Goal: Task Accomplishment & Management: Complete application form

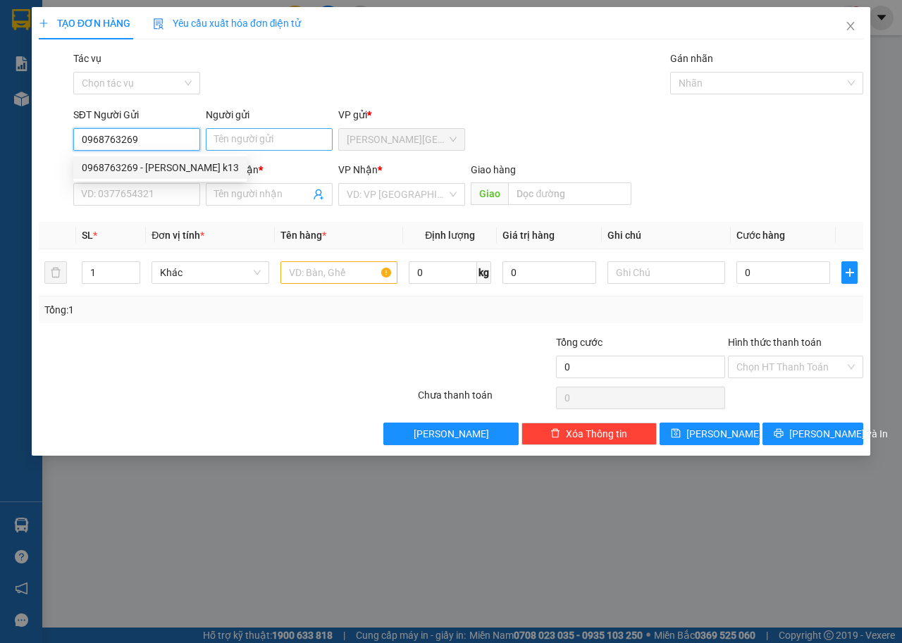
type input "0968763269"
click at [246, 140] on input "Người gửi" at bounding box center [269, 139] width 127 height 23
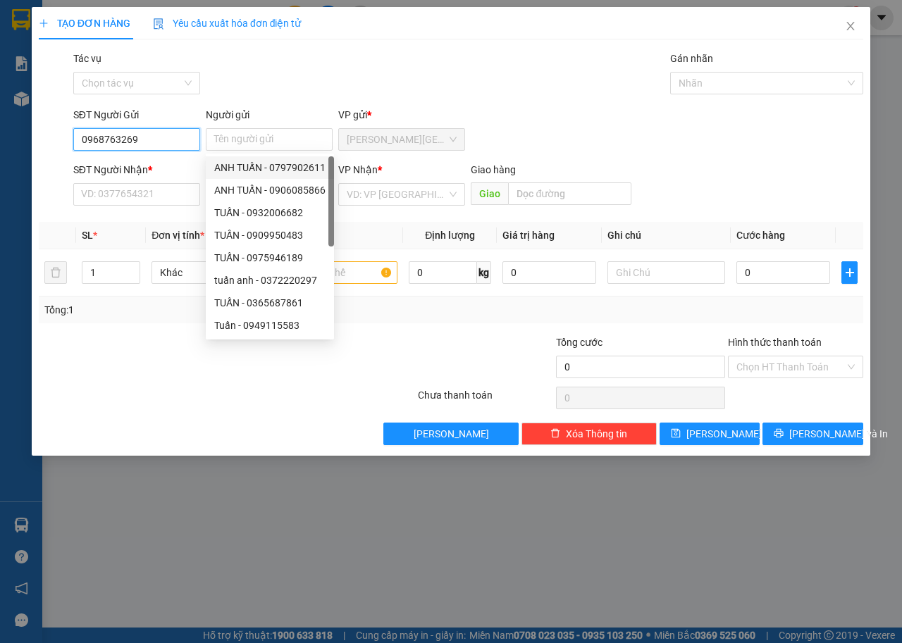
click at [152, 149] on input "0968763269" at bounding box center [136, 139] width 127 height 23
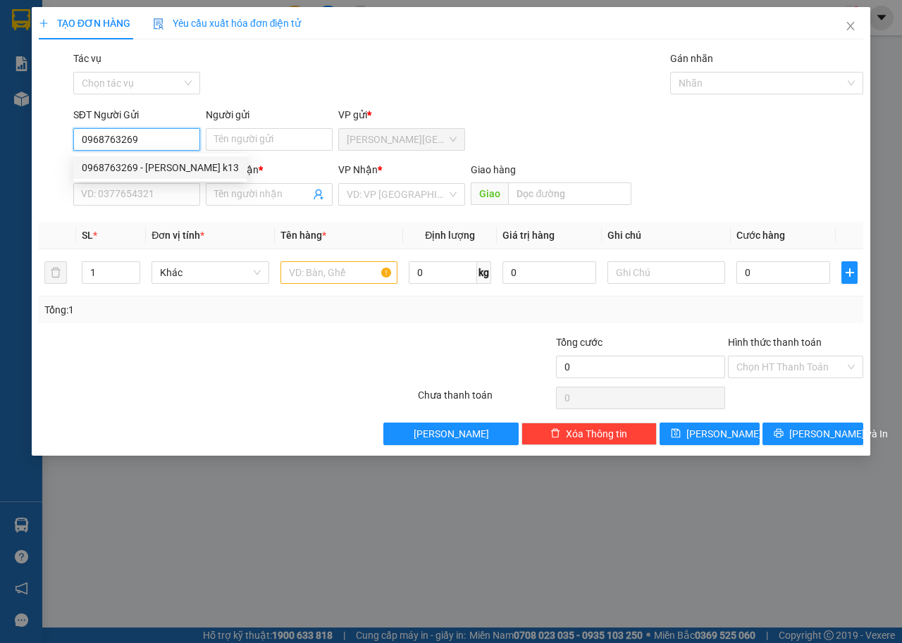
click at [161, 171] on div "0968763269 - [PERSON_NAME] k13" at bounding box center [160, 168] width 157 height 16
type input "[PERSON_NAME] k13"
type input "0907667773"
type input "ÚT QUĂN"
type input "SUỐI SÂU"
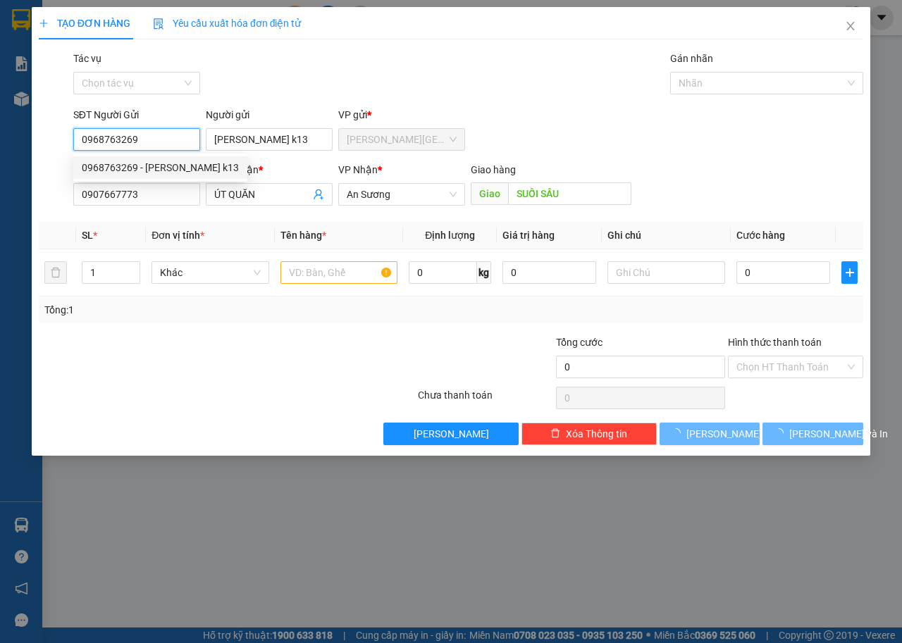
type input "60.000"
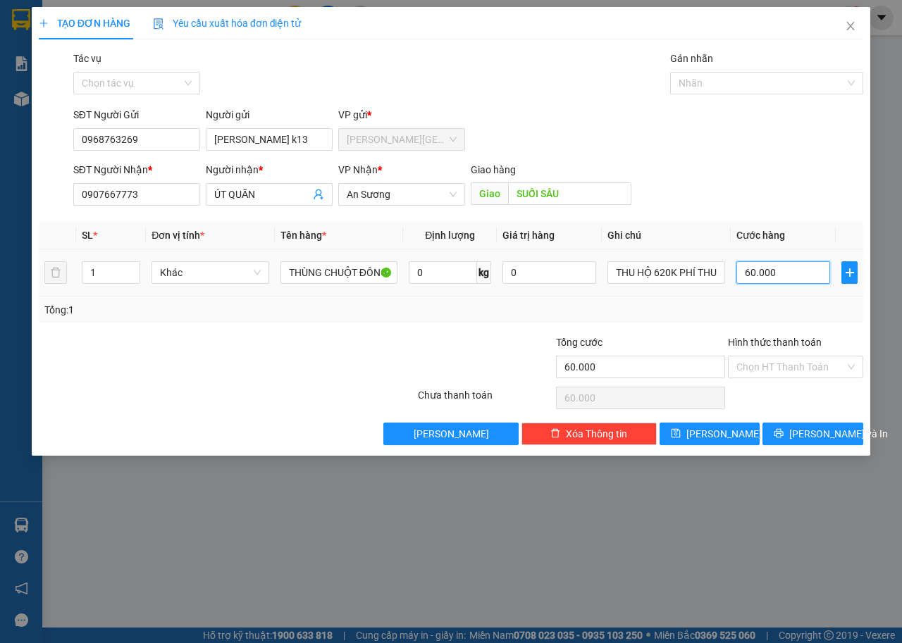
click at [786, 276] on input "60.000" at bounding box center [783, 272] width 94 height 23
type input "3"
type input "30"
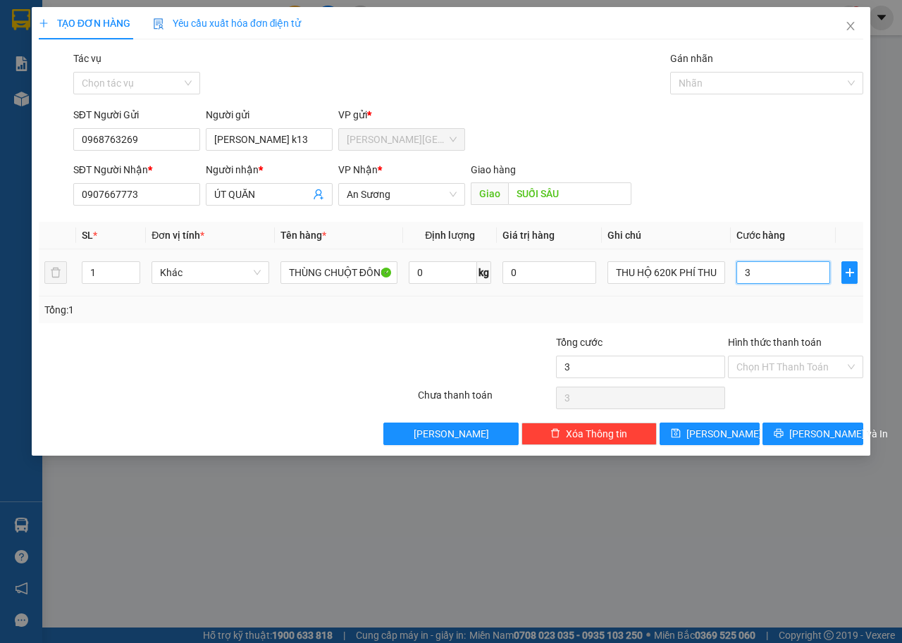
type input "30"
type input "300"
type input "3.000"
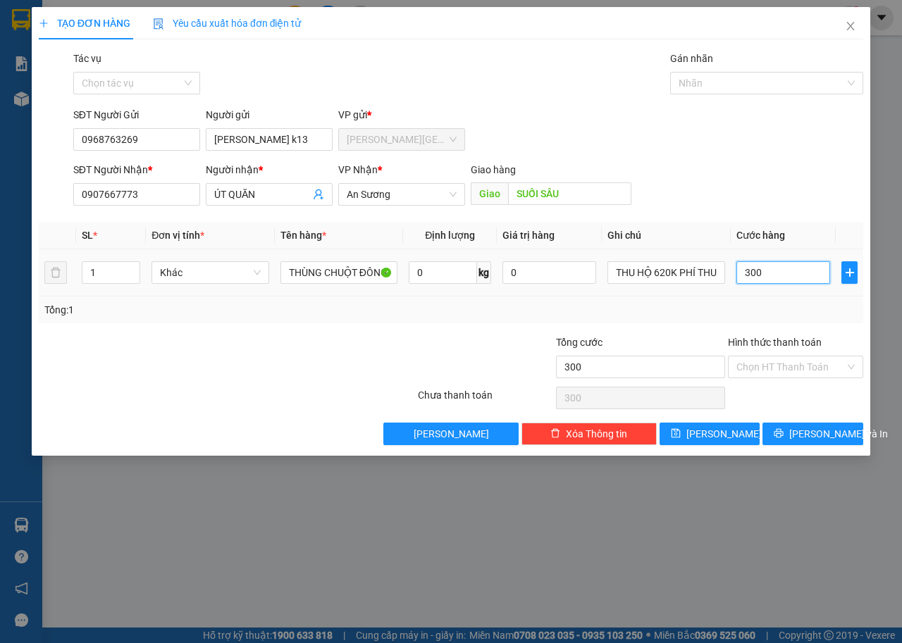
type input "3.000"
type input "30.000"
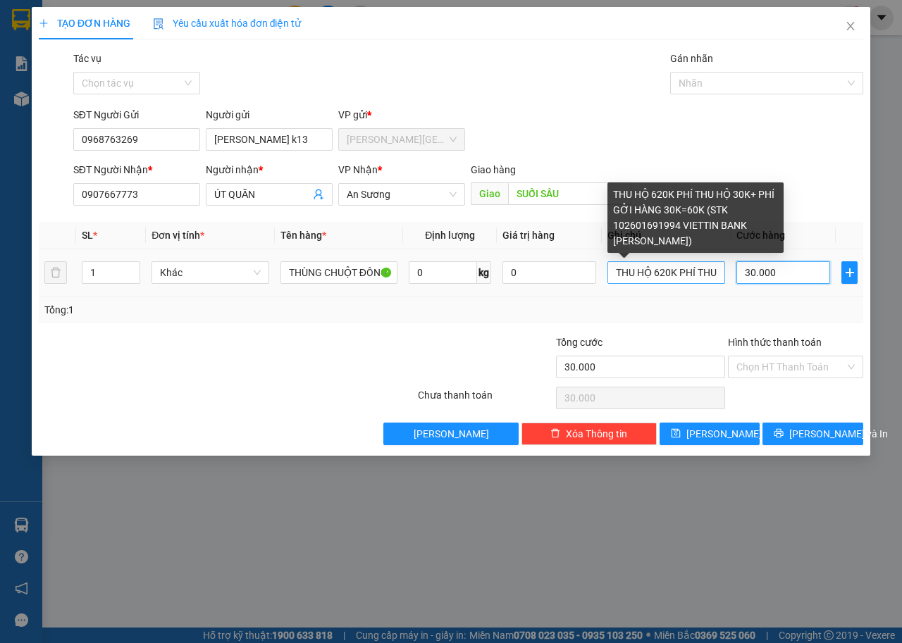
type input "30.000"
drag, startPoint x: 717, startPoint y: 272, endPoint x: 591, endPoint y: 272, distance: 125.4
click at [591, 272] on tr "1 Khác THÙNG CHUỘT ĐÔNG LẠNH HƯ KHÔNG ĐỀN 0 kg 0 THU HỘ 620K PHÍ THU HỘ 30K+ PH…" at bounding box center [451, 272] width 824 height 47
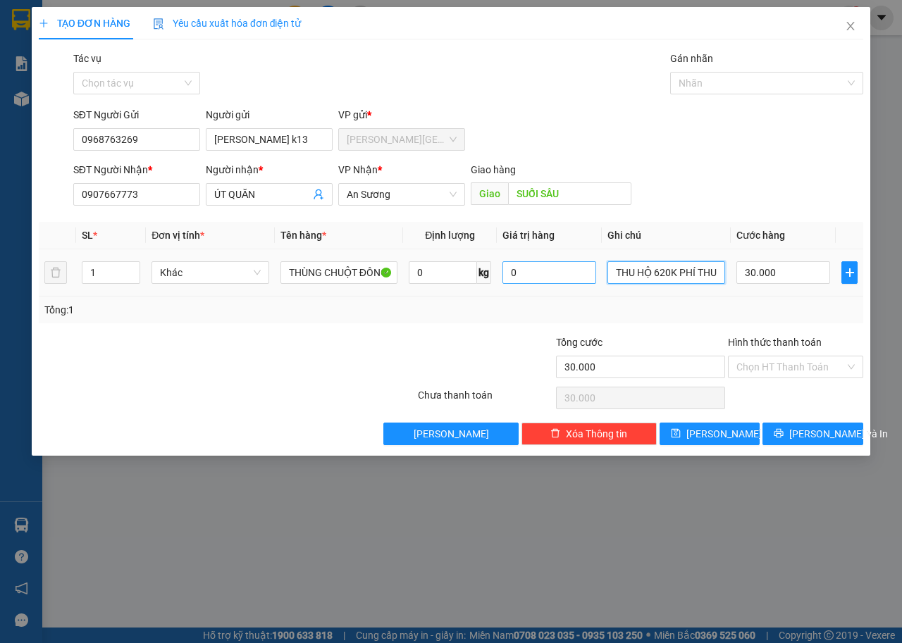
type input "HỘ 30K+ PHÍ GỞI HÀNG 30K=60K (STK 102601691994 VIETTIN BANK [PERSON_NAME])"
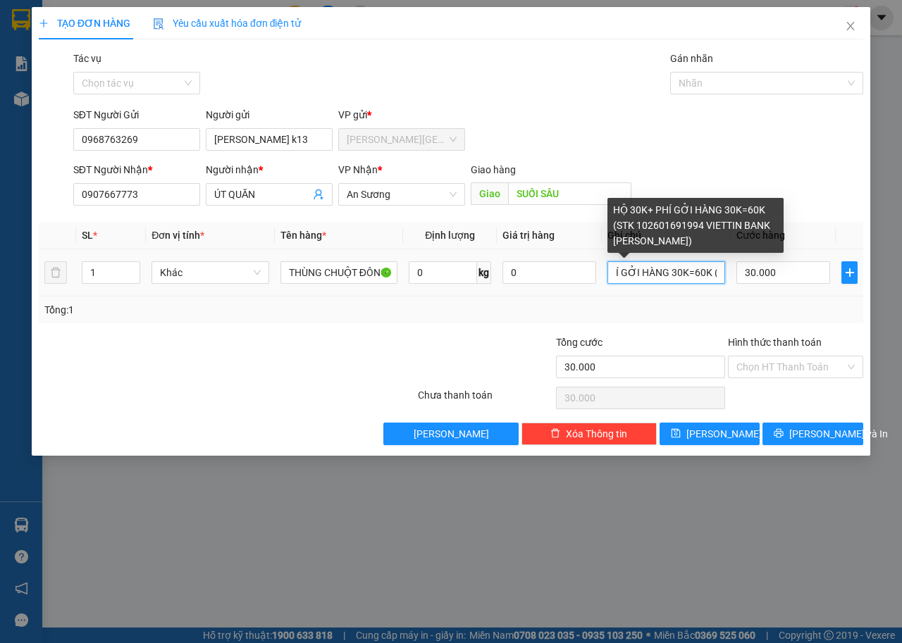
scroll to position [0, 281]
drag, startPoint x: 617, startPoint y: 271, endPoint x: 724, endPoint y: 271, distance: 107.8
click at [724, 271] on input "HỘ 30K+ PHÍ GỞI HÀNG 30K=60K (STK 102601691994 VIETTIN BANK [PERSON_NAME])" at bounding box center [666, 272] width 118 height 23
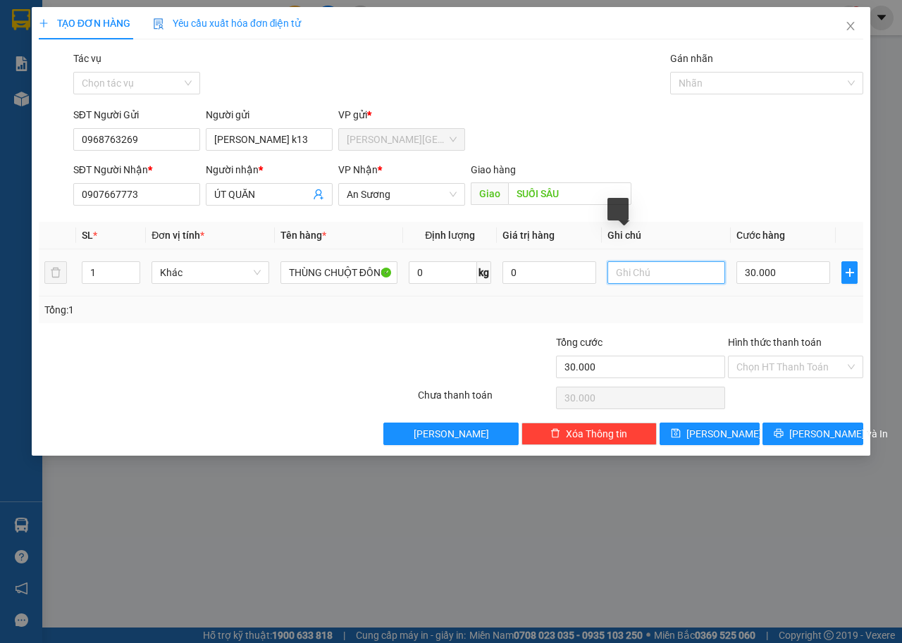
scroll to position [0, 0]
click at [808, 436] on span "[PERSON_NAME] và In" at bounding box center [838, 434] width 99 height 16
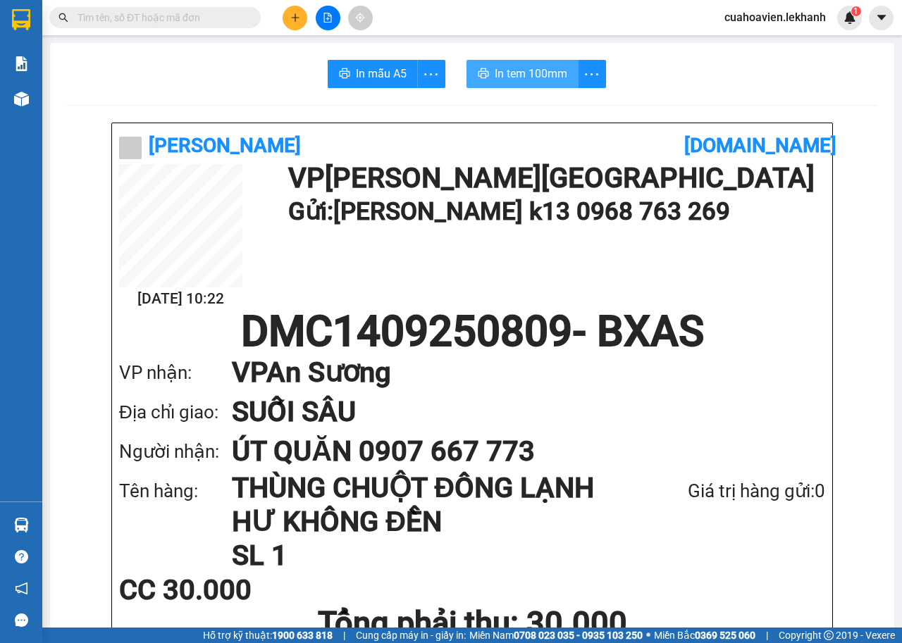
click at [507, 62] on button "In tem 100mm" at bounding box center [523, 74] width 112 height 28
click at [298, 19] on icon "plus" at bounding box center [295, 18] width 10 height 10
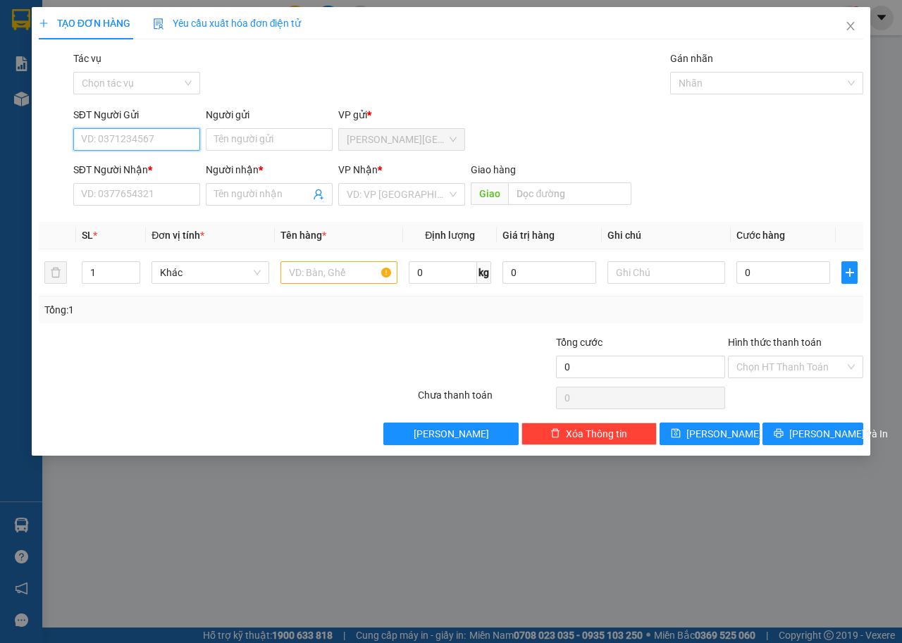
click at [158, 147] on input "SĐT Người Gửi" at bounding box center [136, 139] width 127 height 23
click at [156, 161] on div "0968763269 - [PERSON_NAME] k13" at bounding box center [160, 168] width 157 height 16
type input "0968763269"
type input "[PERSON_NAME] k13"
type input "0907667773"
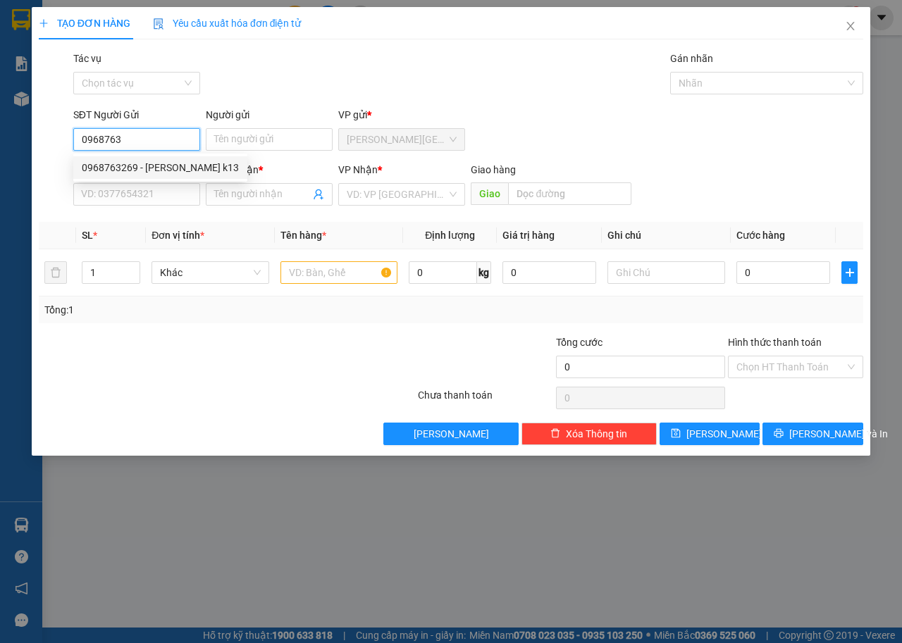
type input "ÚT QUĂN"
type input "SUỐI SÂU"
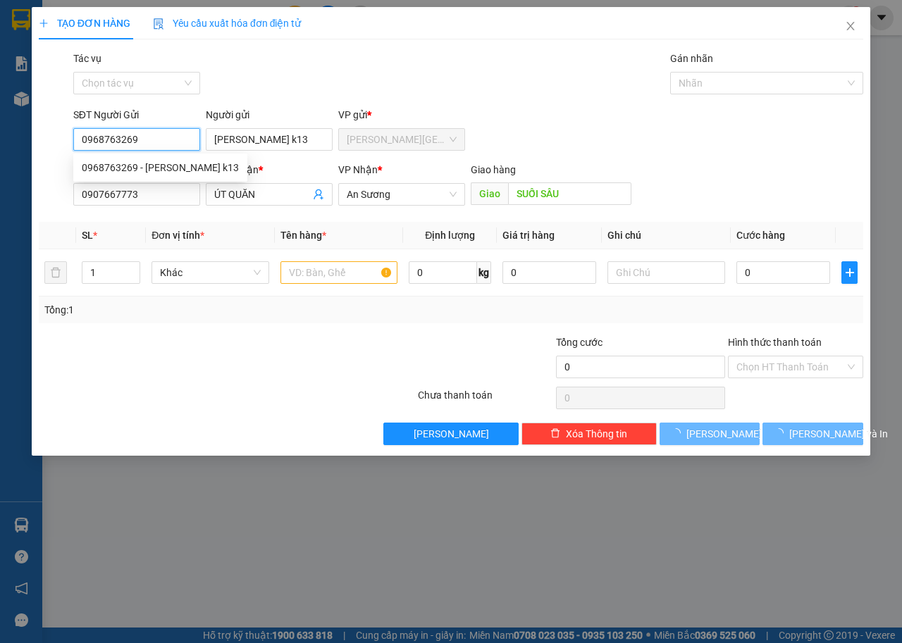
type input "30.000"
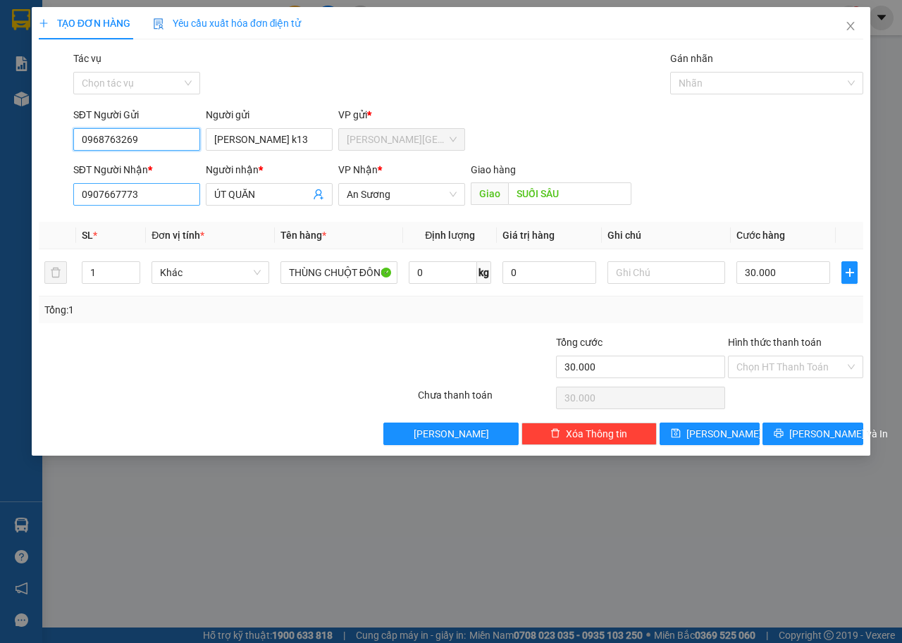
type input "0968763269"
drag, startPoint x: 163, startPoint y: 192, endPoint x: 73, endPoint y: 195, distance: 90.3
click at [73, 195] on input "0907667773" at bounding box center [136, 194] width 127 height 23
type input "0774000484"
drag, startPoint x: 264, startPoint y: 194, endPoint x: 156, endPoint y: 214, distance: 108.8
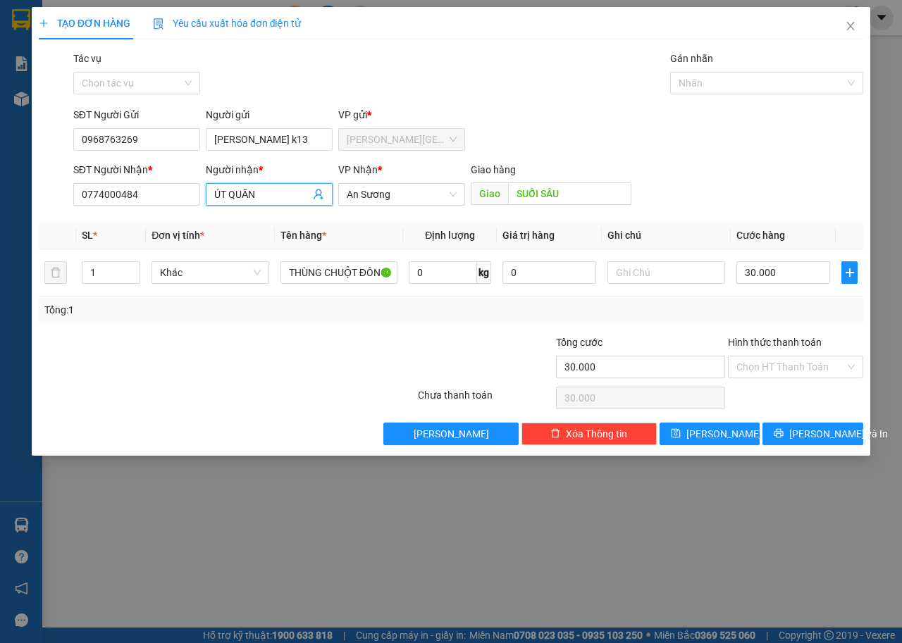
click at [156, 214] on div "Transit Pickup Surcharge Ids Transit Deliver Surcharge Ids Transit Deliver Surc…" at bounding box center [451, 248] width 824 height 395
type input "[PERSON_NAME]"
click at [788, 283] on input "30.000" at bounding box center [783, 272] width 94 height 23
click at [716, 324] on div "Transit Pickup Surcharge Ids Transit Deliver Surcharge Ids Transit Deliver Surc…" at bounding box center [451, 248] width 824 height 395
click at [655, 277] on input "text" at bounding box center [666, 272] width 118 height 23
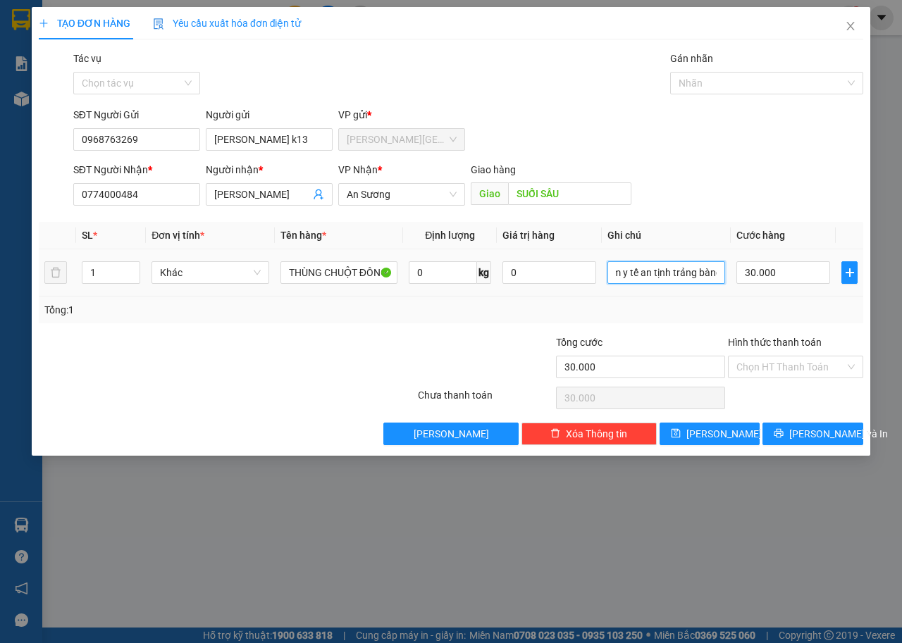
scroll to position [0, 22]
type input "trạm y tế an tịnh trảng bàng"
click at [797, 426] on button "[PERSON_NAME] và In" at bounding box center [812, 434] width 101 height 23
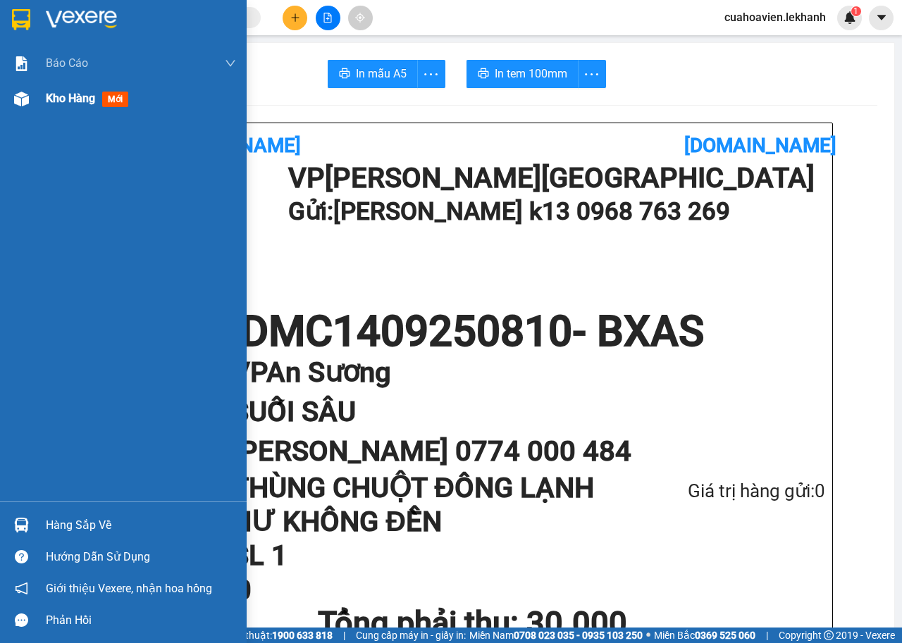
click at [29, 104] on div at bounding box center [21, 99] width 25 height 25
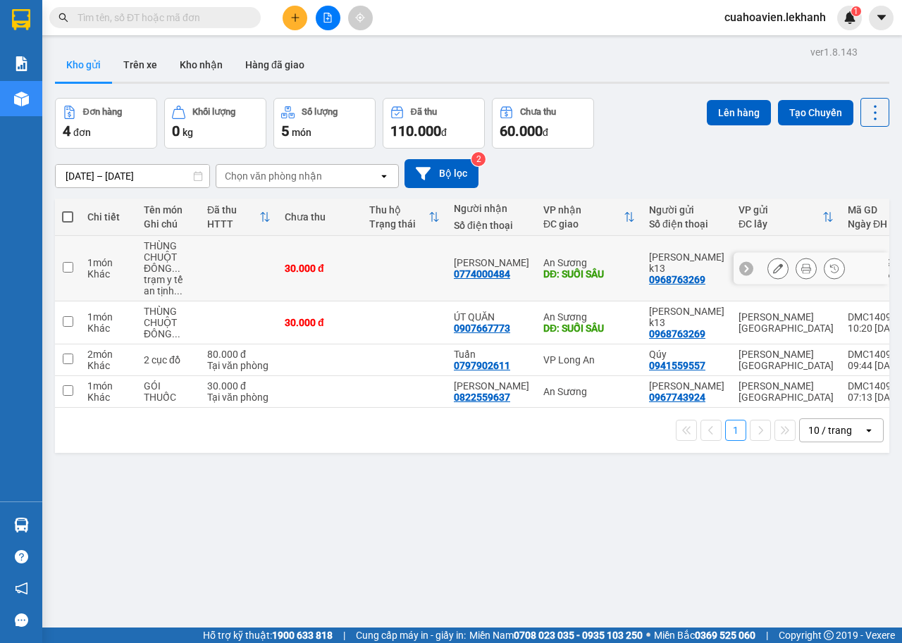
click at [773, 271] on icon at bounding box center [778, 269] width 10 height 10
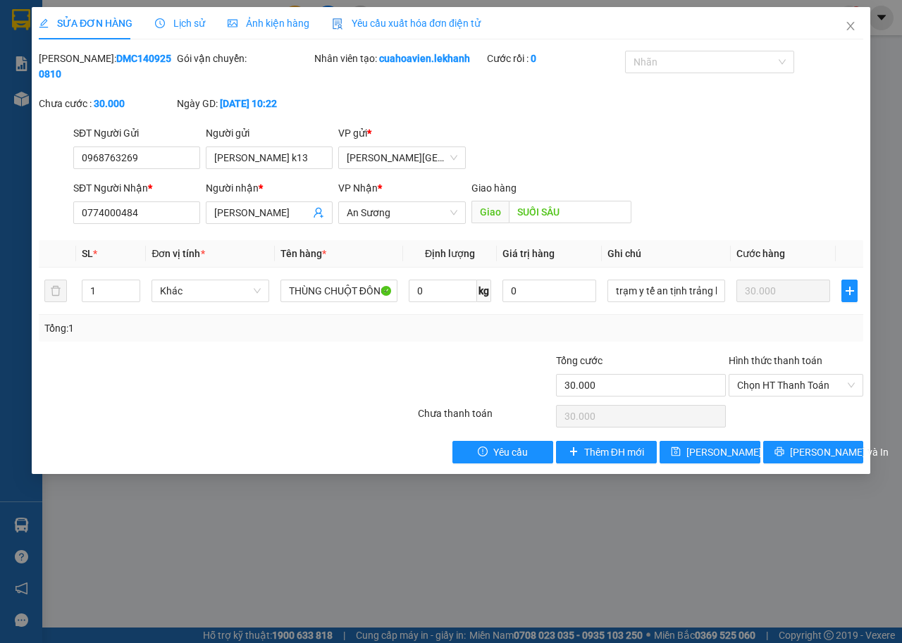
type input "0968763269"
type input "[PERSON_NAME] k13"
type input "0774000484"
type input "[PERSON_NAME]"
type input "SUỐI SÂU"
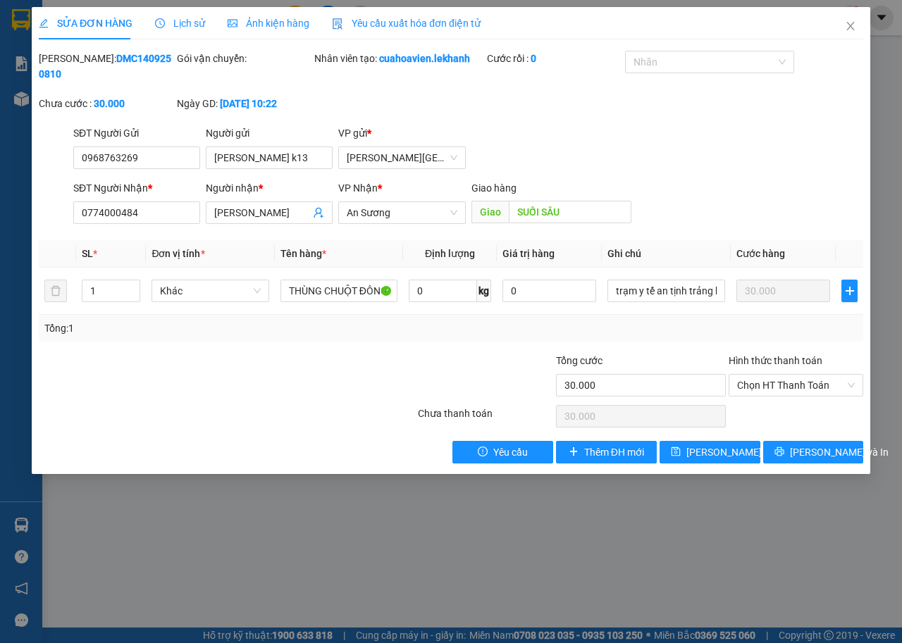
type input "30.000"
click at [574, 213] on input "SUỐI SÂU" at bounding box center [569, 212] width 123 height 23
click at [754, 190] on div "SĐT Người Nhận * 0774000484 Người nhận * Ngọc Bích VP Nhận * An Sương Giao hàng…" at bounding box center [468, 204] width 796 height 49
click at [727, 448] on span "[PERSON_NAME] thay đổi" at bounding box center [742, 453] width 113 height 16
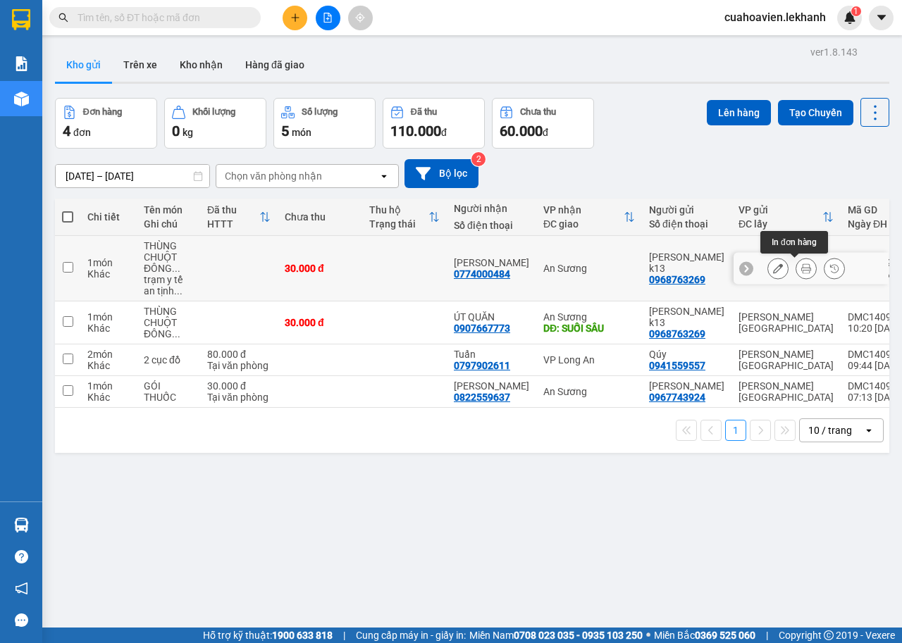
click at [801, 269] on icon at bounding box center [806, 269] width 10 height 10
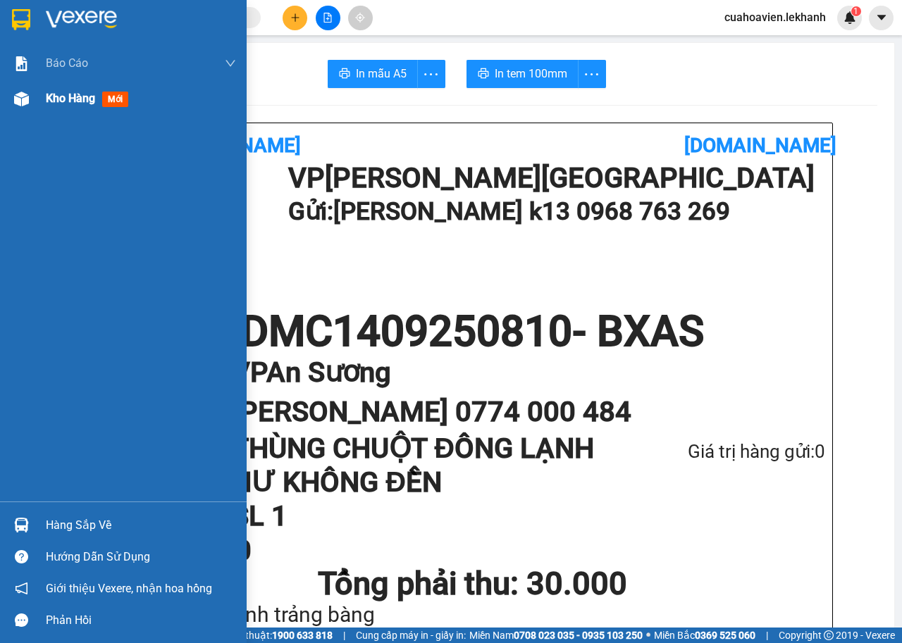
click at [99, 111] on div "Kho hàng mới" at bounding box center [141, 98] width 190 height 35
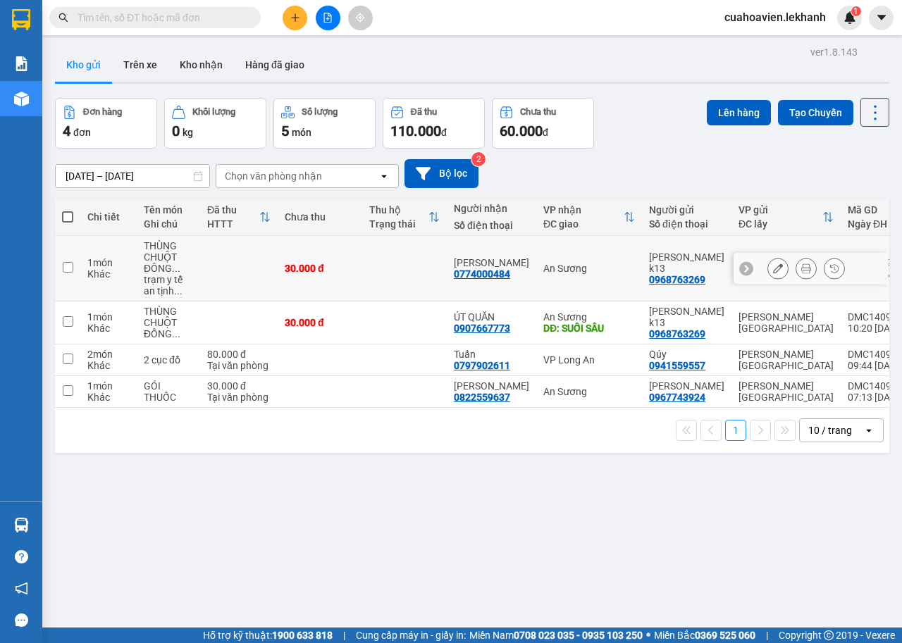
click at [776, 273] on div at bounding box center [777, 268] width 21 height 21
click at [768, 268] on button at bounding box center [778, 269] width 20 height 25
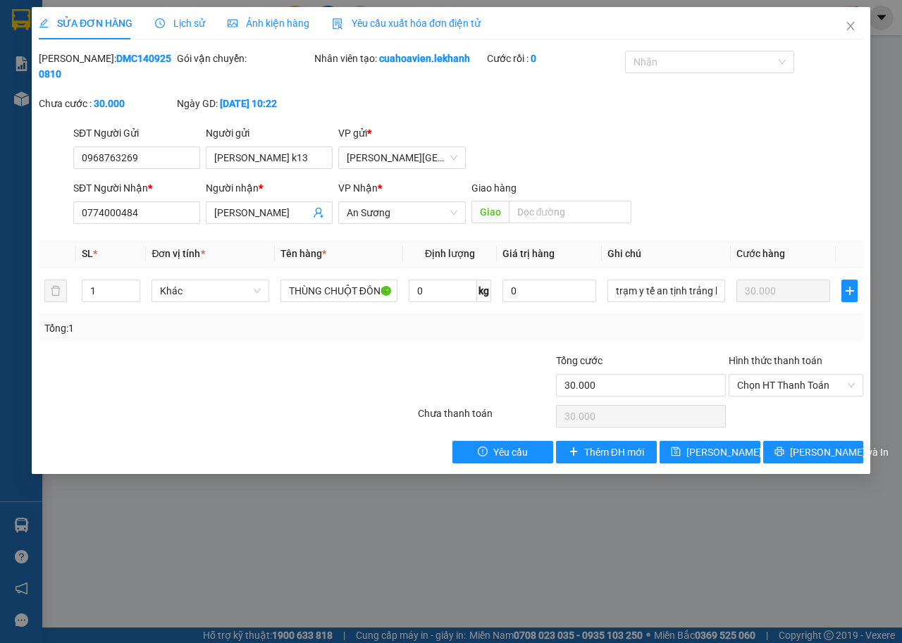
type input "0968763269"
type input "[PERSON_NAME] k13"
type input "0774000484"
type input "[PERSON_NAME]"
type input "30.000"
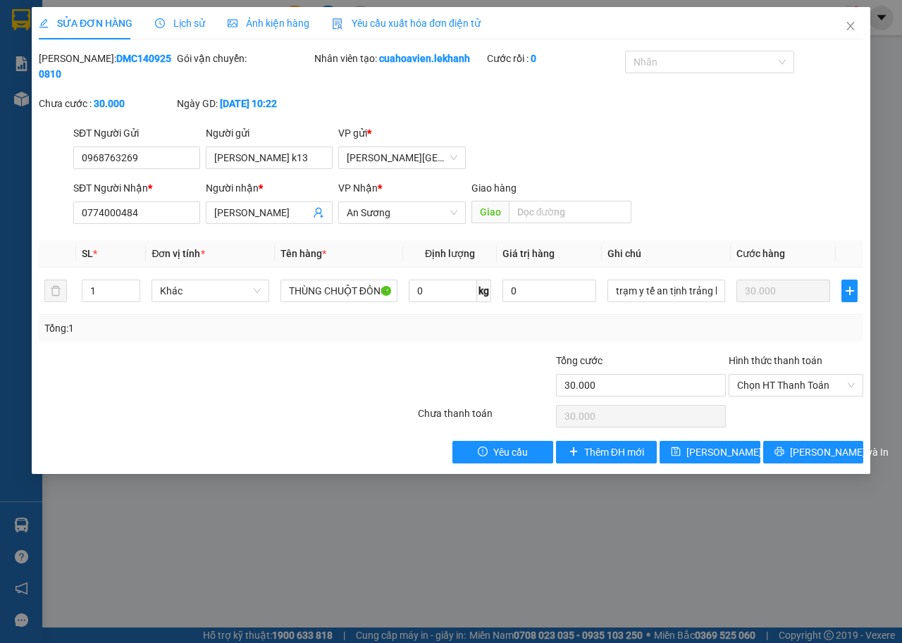
type input "30.000"
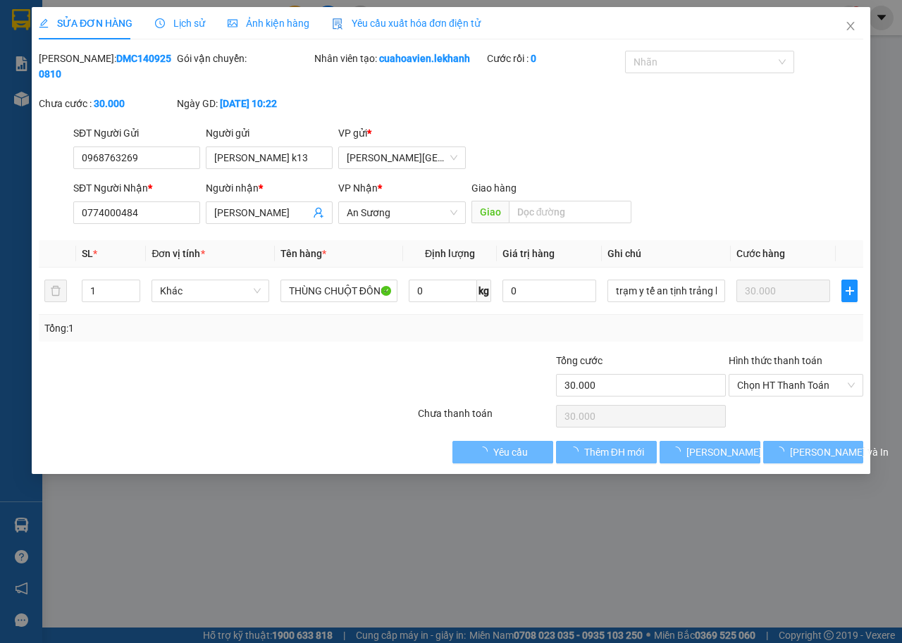
click at [413, 197] on div "VP Nhận *" at bounding box center [401, 190] width 127 height 21
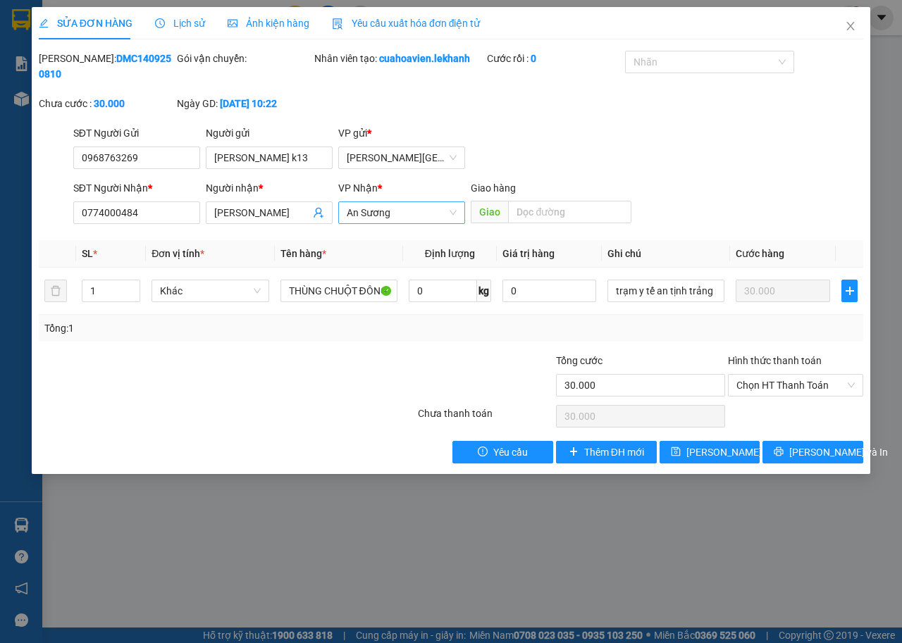
click at [411, 214] on span "An Sương" at bounding box center [402, 212] width 110 height 21
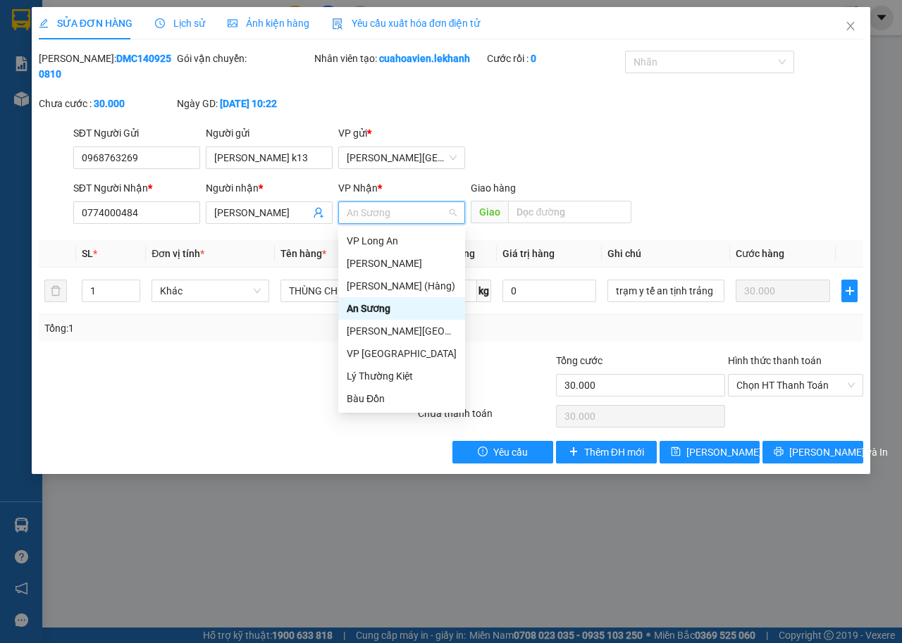
click at [385, 309] on div "An Sương" at bounding box center [402, 309] width 110 height 16
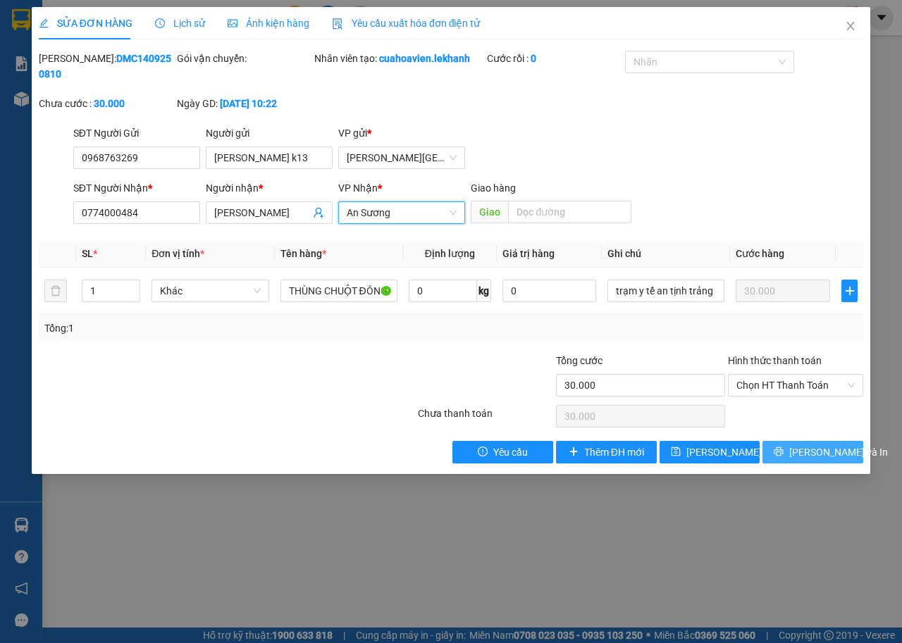
click at [814, 455] on span "[PERSON_NAME] và In" at bounding box center [838, 453] width 99 height 16
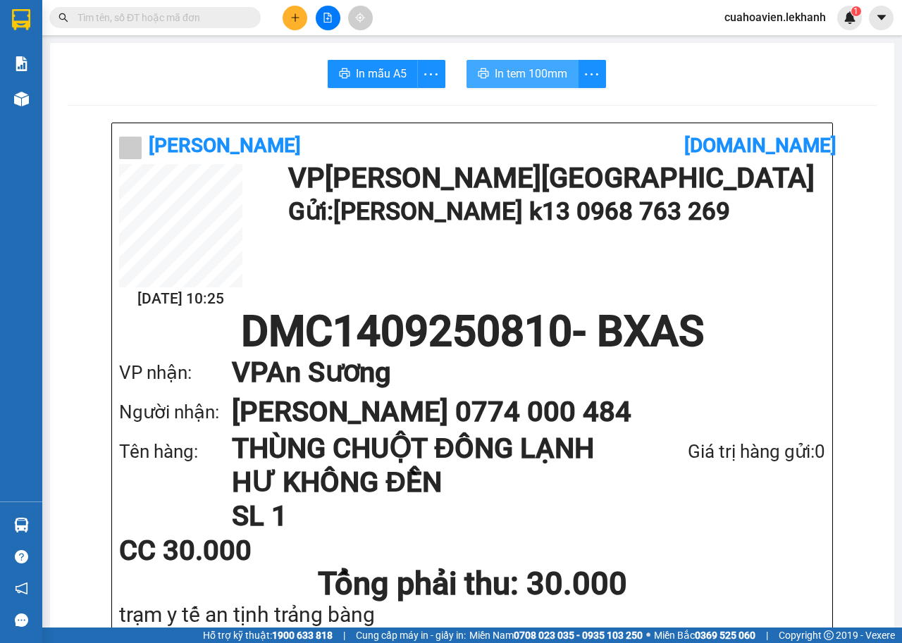
click at [508, 75] on span "In tem 100mm" at bounding box center [531, 74] width 73 height 18
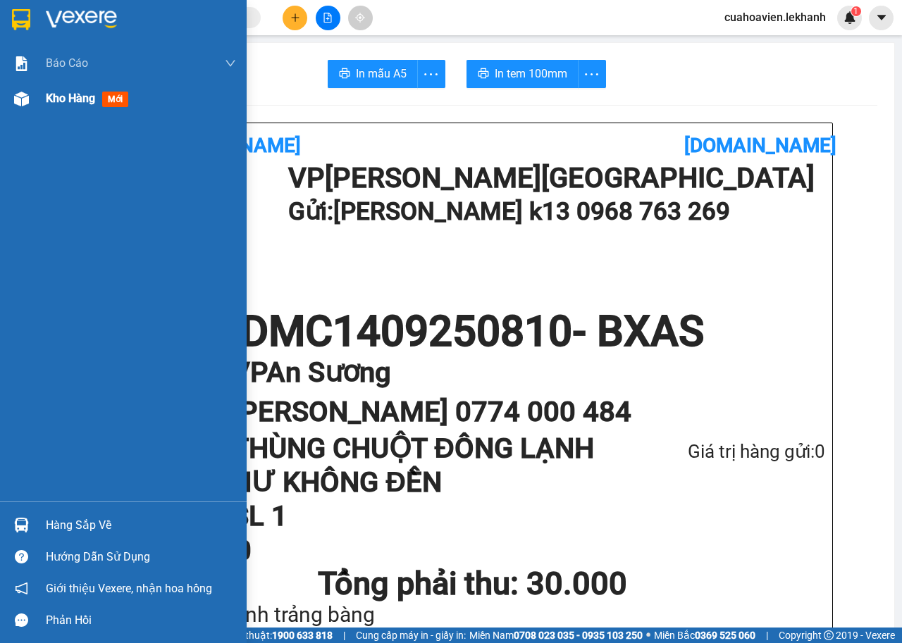
click at [66, 99] on span "Kho hàng" at bounding box center [70, 98] width 49 height 13
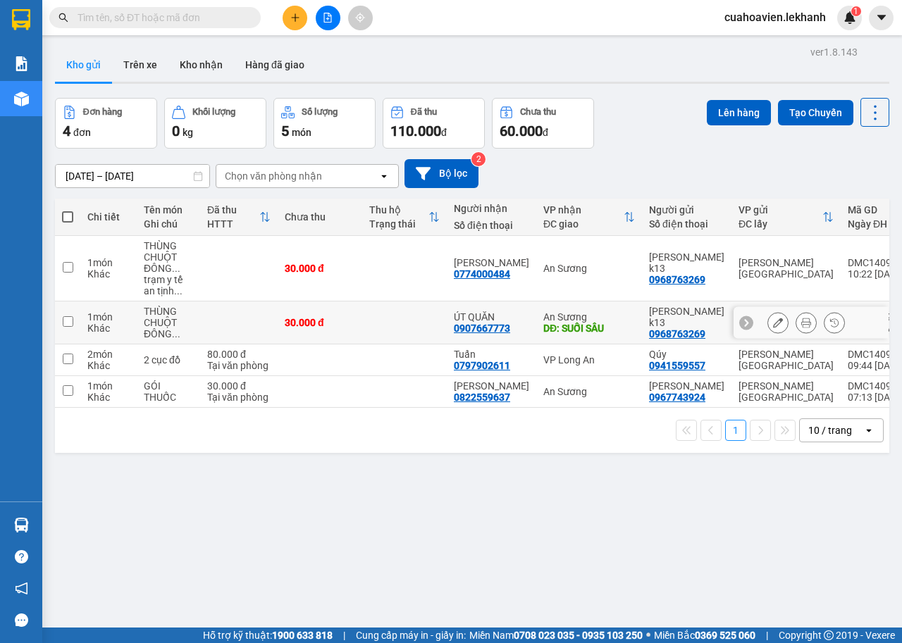
click at [68, 323] on input "checkbox" at bounding box center [68, 321] width 11 height 11
checkbox input "true"
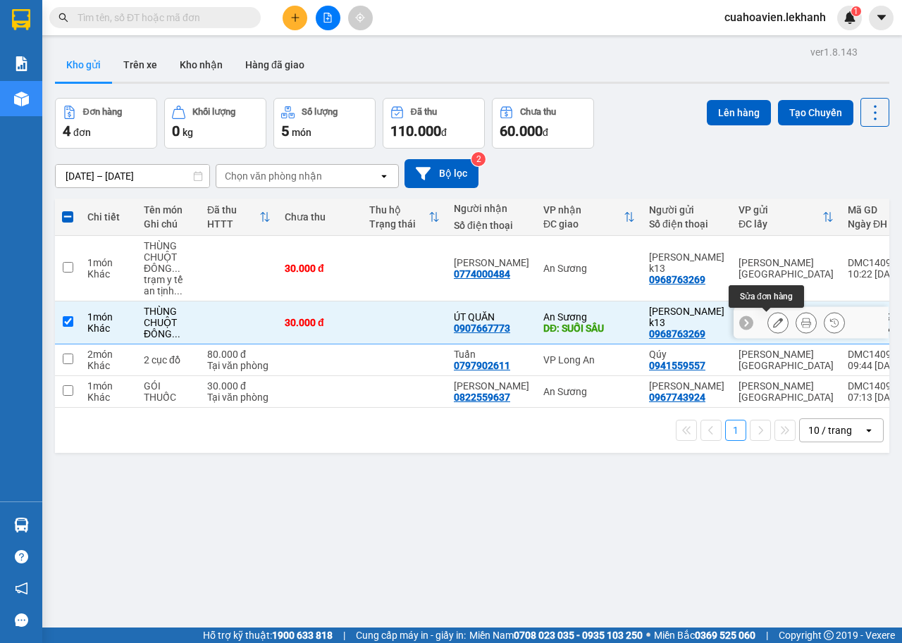
click at [773, 328] on icon at bounding box center [778, 323] width 10 height 10
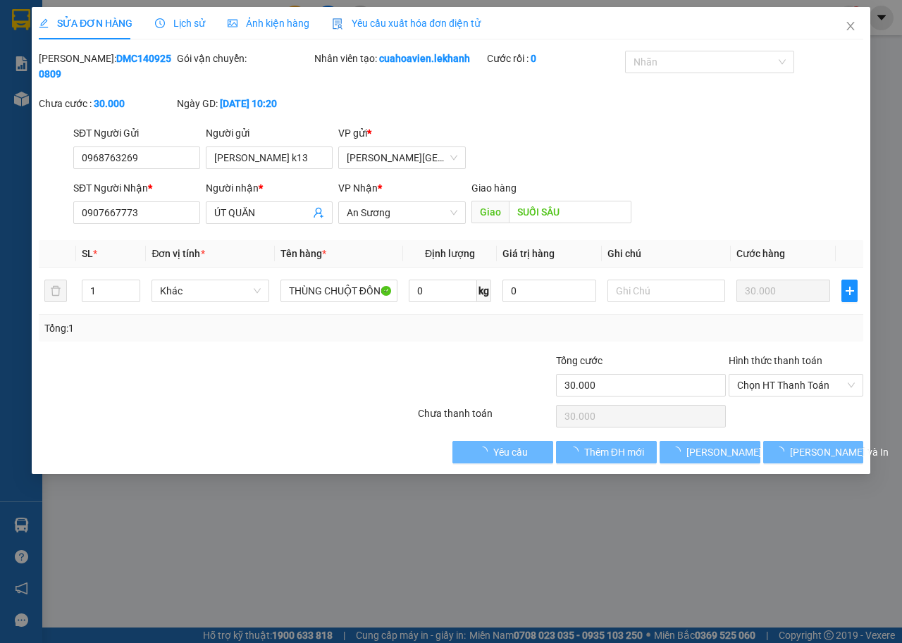
type input "0968763269"
type input "[PERSON_NAME] k13"
type input "0907667773"
type input "ÚT QUĂN"
type input "SUỐI SÂU"
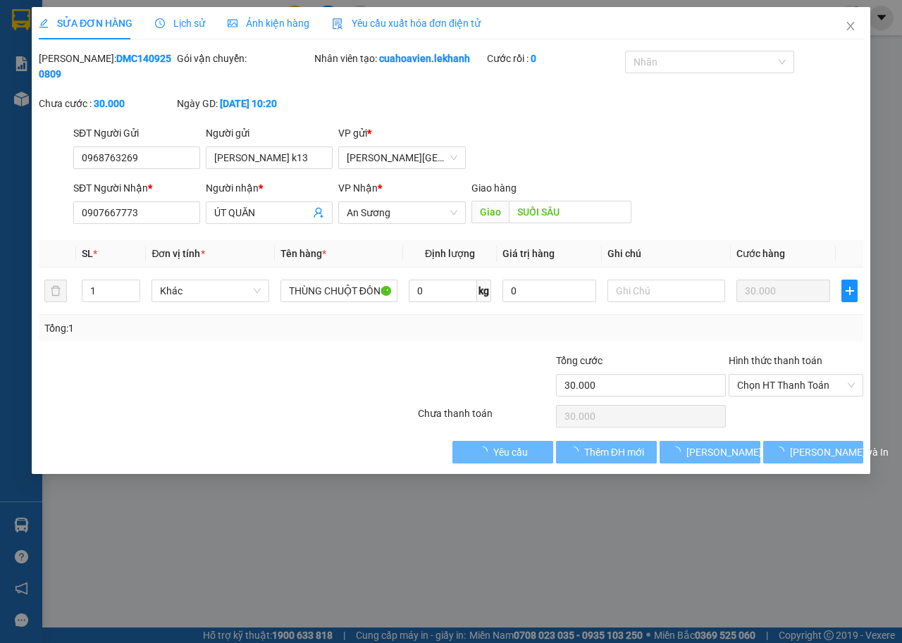
type input "30.000"
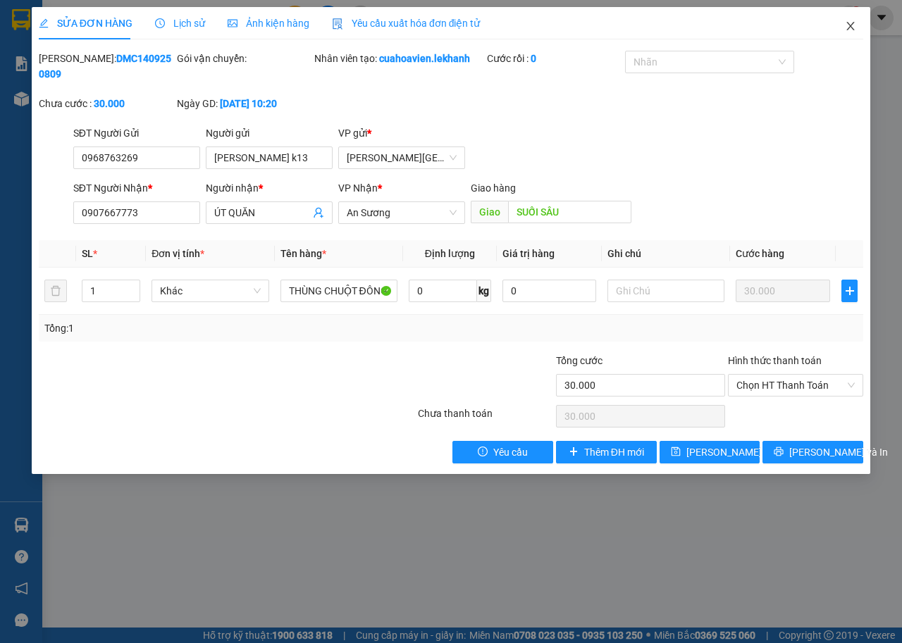
click at [846, 29] on icon "close" at bounding box center [850, 25] width 11 height 11
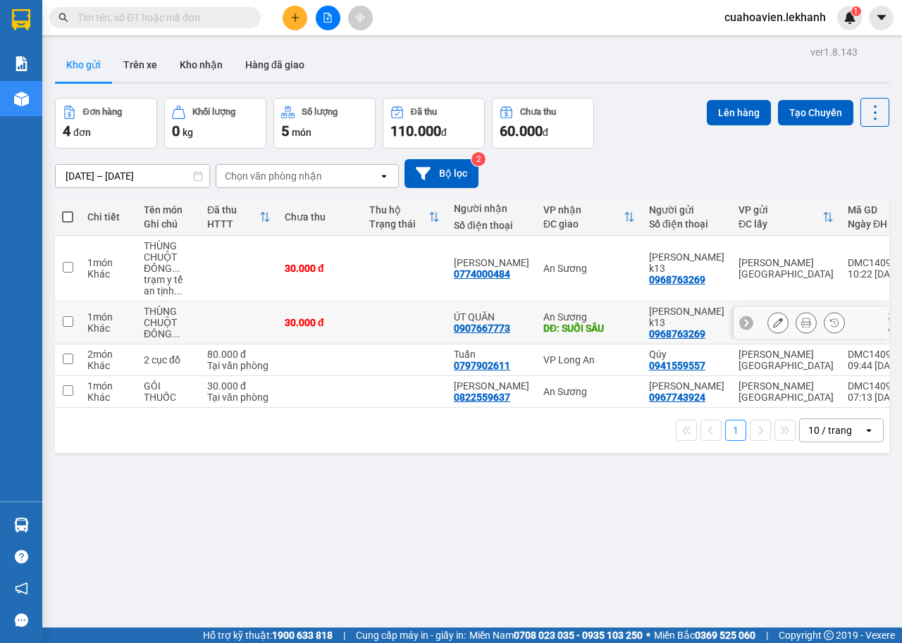
click at [63, 325] on input "checkbox" at bounding box center [68, 321] width 11 height 11
checkbox input "true"
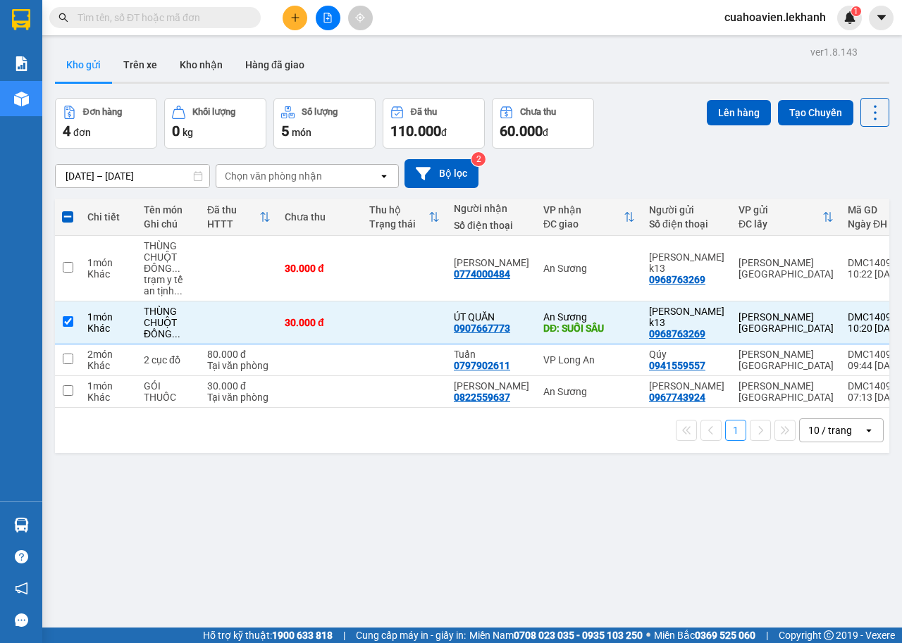
click at [68, 221] on span at bounding box center [67, 216] width 11 height 11
click at [68, 210] on input "checkbox" at bounding box center [68, 210] width 0 height 0
checkbox input "true"
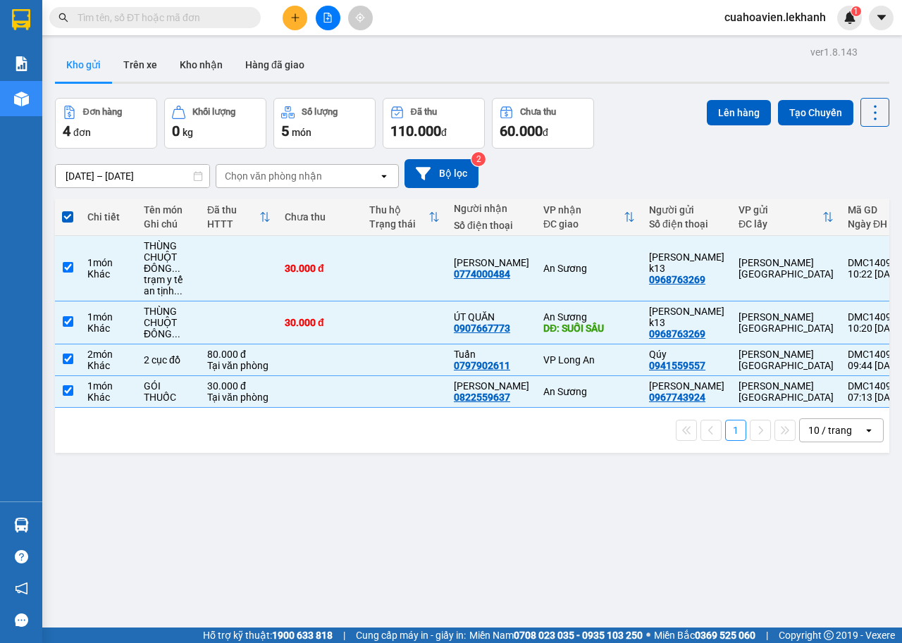
click at [69, 221] on span at bounding box center [67, 216] width 11 height 11
click at [68, 210] on input "checkbox" at bounding box center [68, 210] width 0 height 0
checkbox input "false"
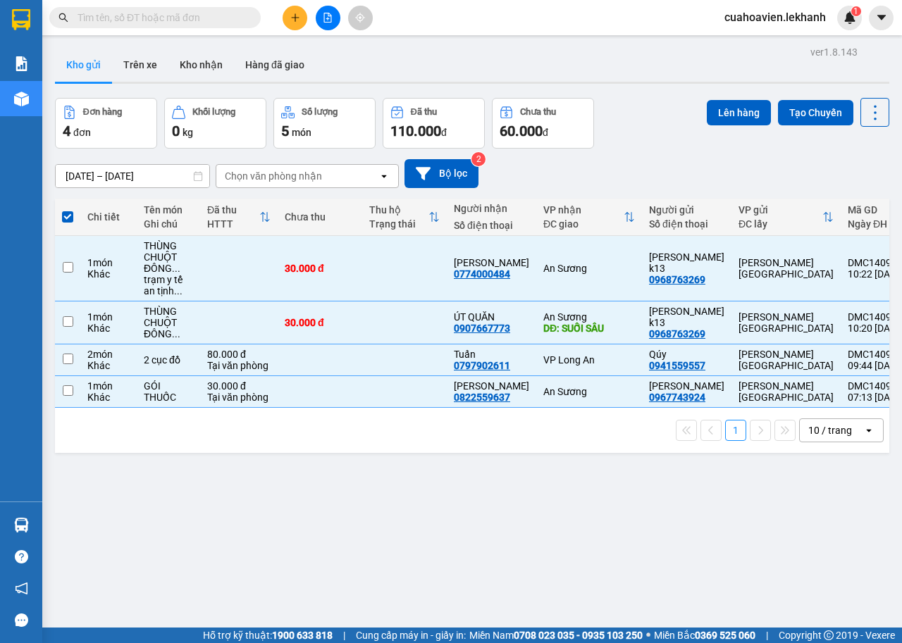
checkbox input "false"
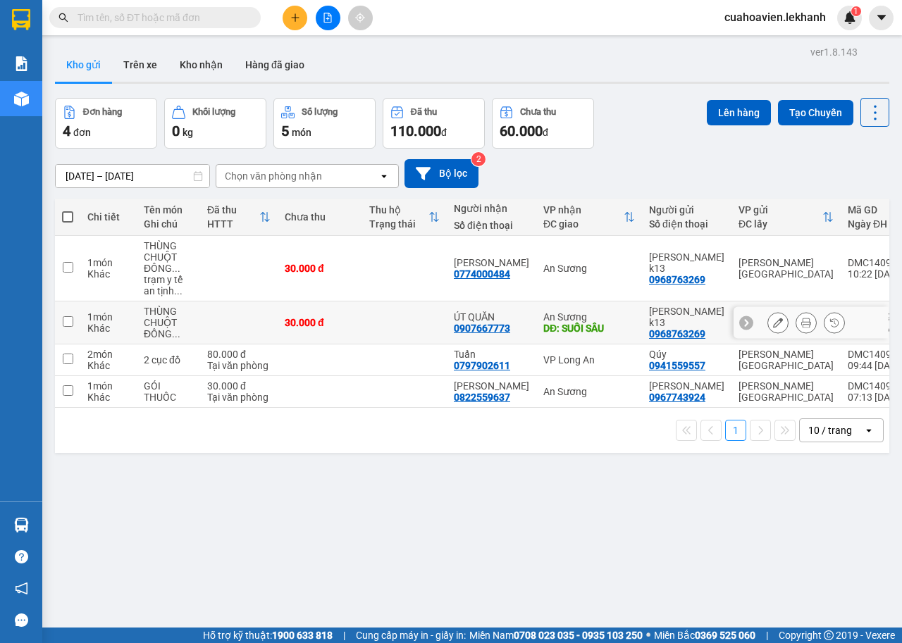
click at [69, 315] on td at bounding box center [67, 323] width 25 height 43
checkbox input "true"
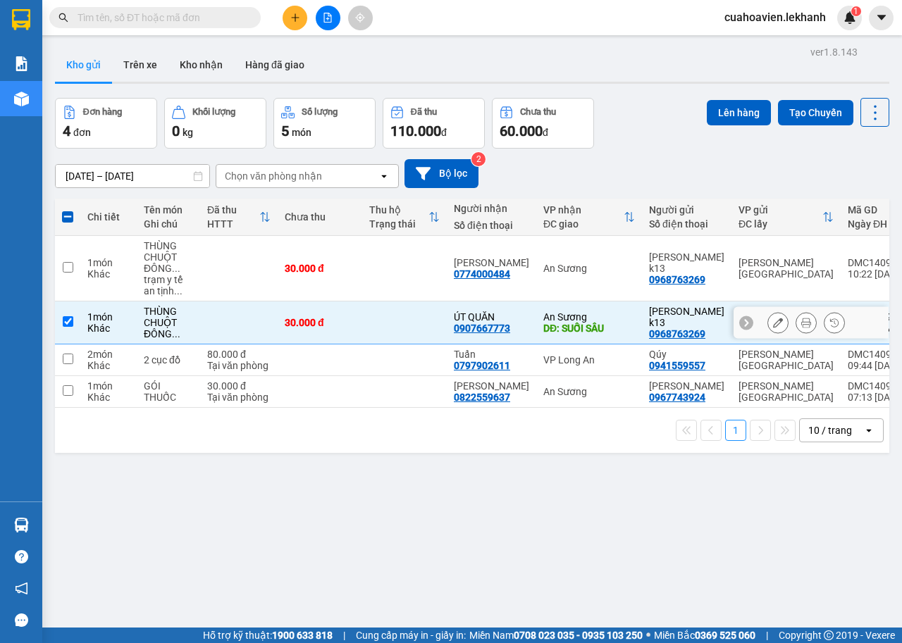
click at [741, 320] on icon at bounding box center [746, 323] width 10 height 10
click at [875, 327] on icon at bounding box center [880, 323] width 10 height 10
click at [829, 323] on icon at bounding box center [834, 323] width 10 height 10
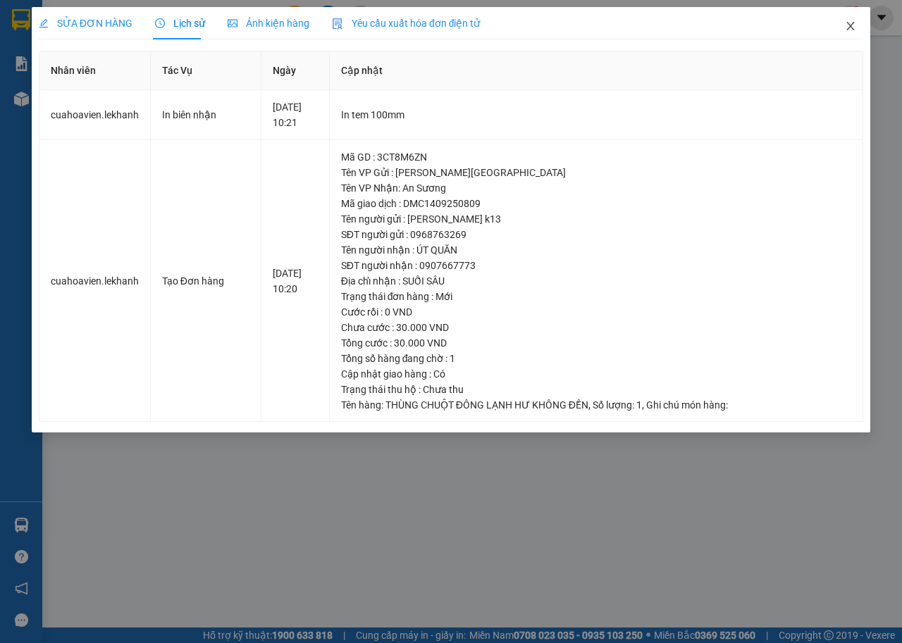
click at [851, 25] on icon "close" at bounding box center [851, 26] width 8 height 8
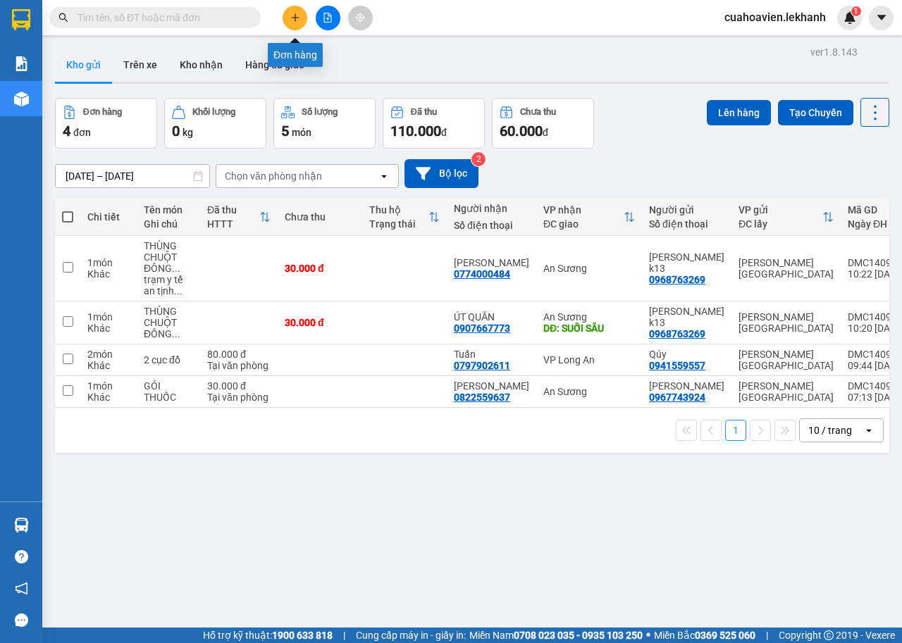
click at [293, 18] on icon "plus" at bounding box center [295, 17] width 8 height 1
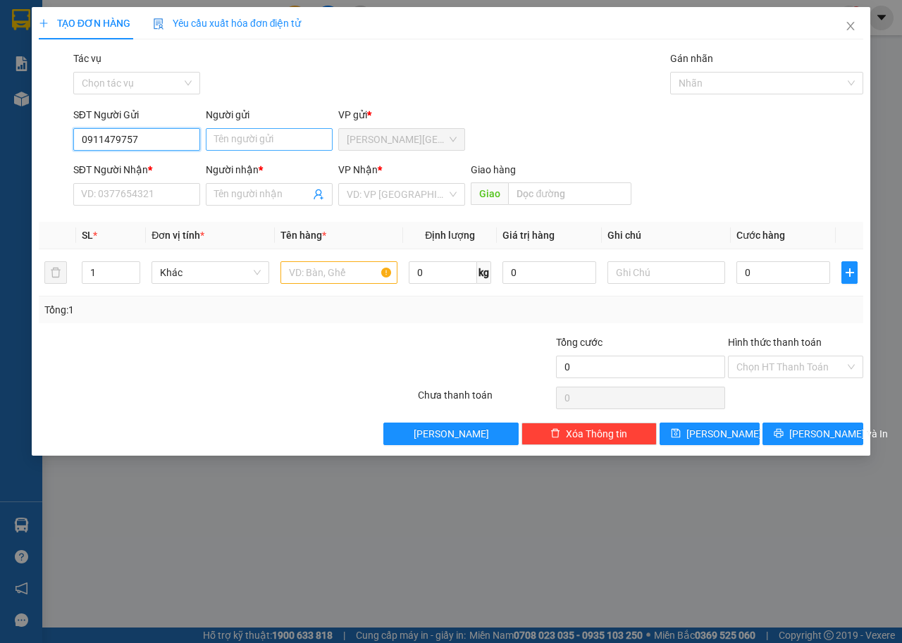
type input "0911479757"
click at [238, 149] on input "Người gửi" at bounding box center [269, 139] width 127 height 23
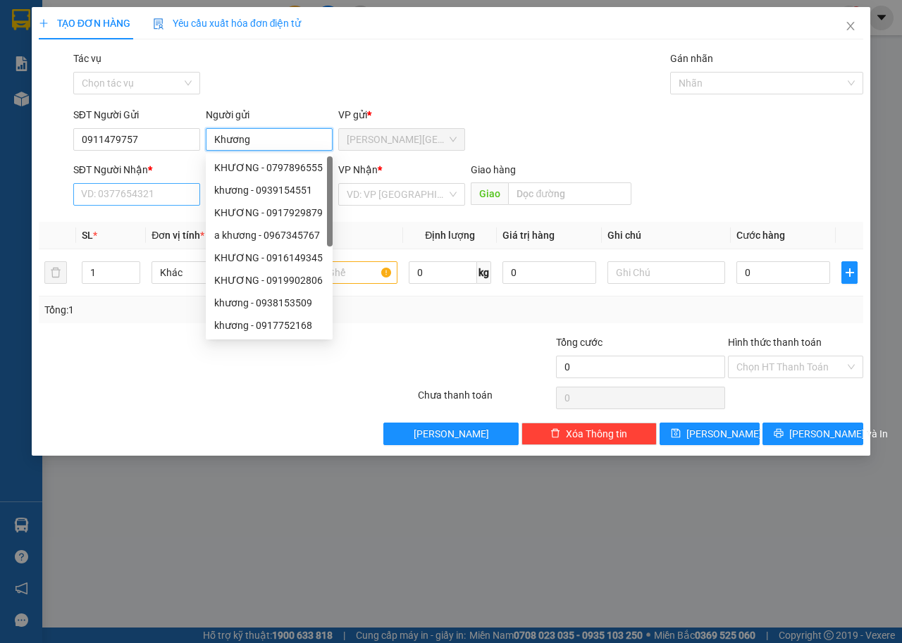
type input "Khương"
click at [140, 194] on input "SĐT Người Nhận *" at bounding box center [136, 194] width 127 height 23
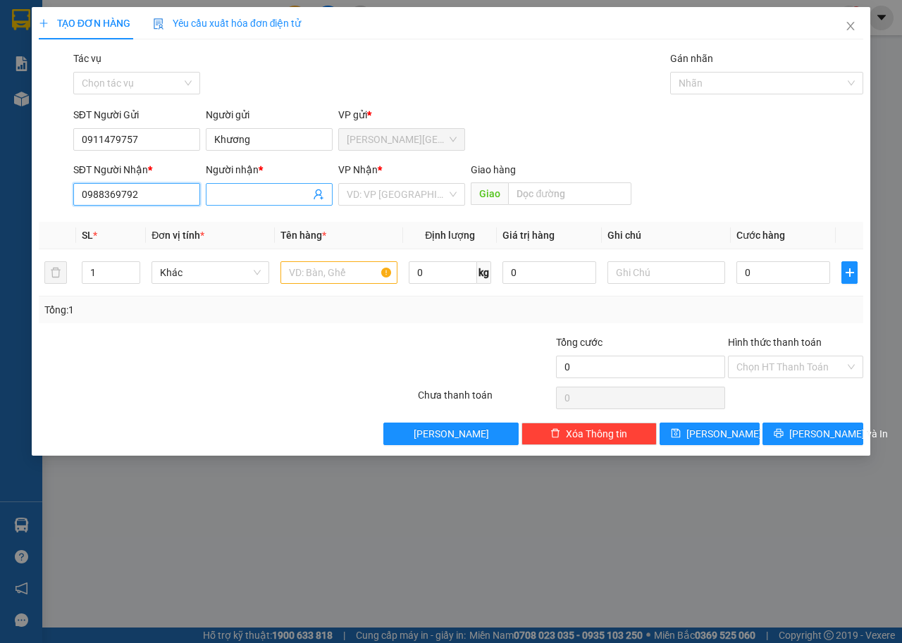
type input "0988369792"
click at [264, 201] on input "Người nhận *" at bounding box center [262, 195] width 96 height 16
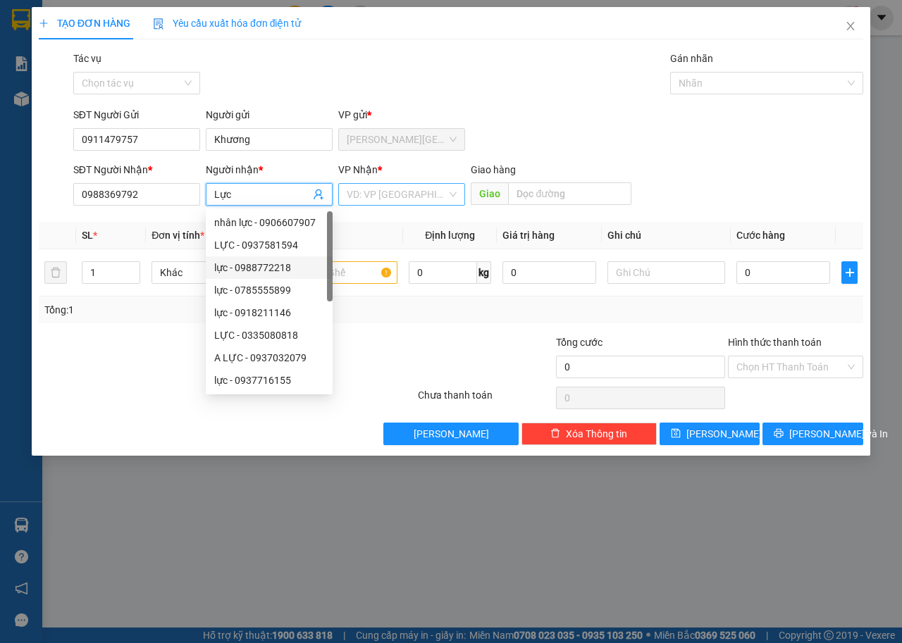
type input "Lực"
click at [437, 198] on input "search" at bounding box center [397, 194] width 100 height 21
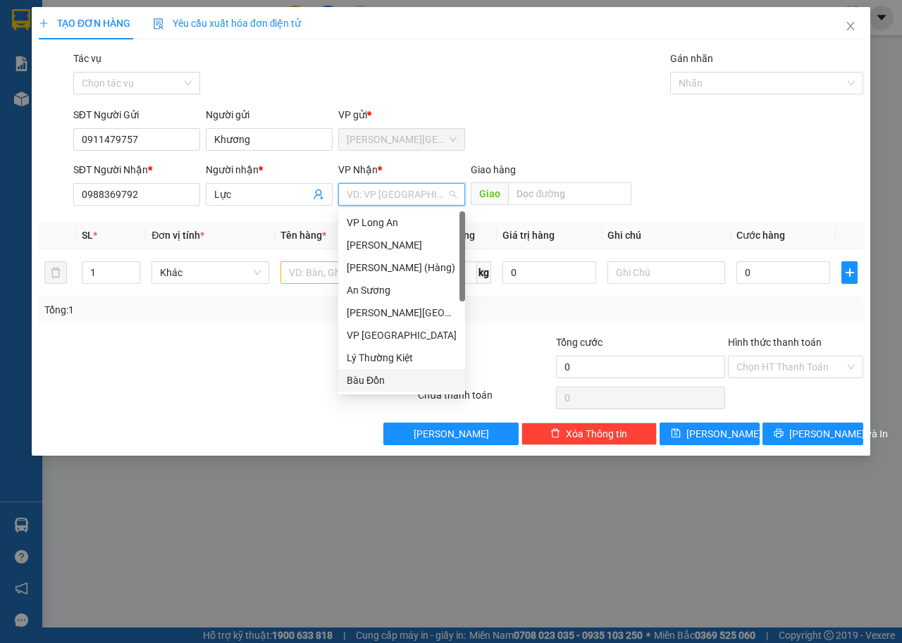
click at [379, 381] on div "Bàu Đồn" at bounding box center [402, 381] width 110 height 16
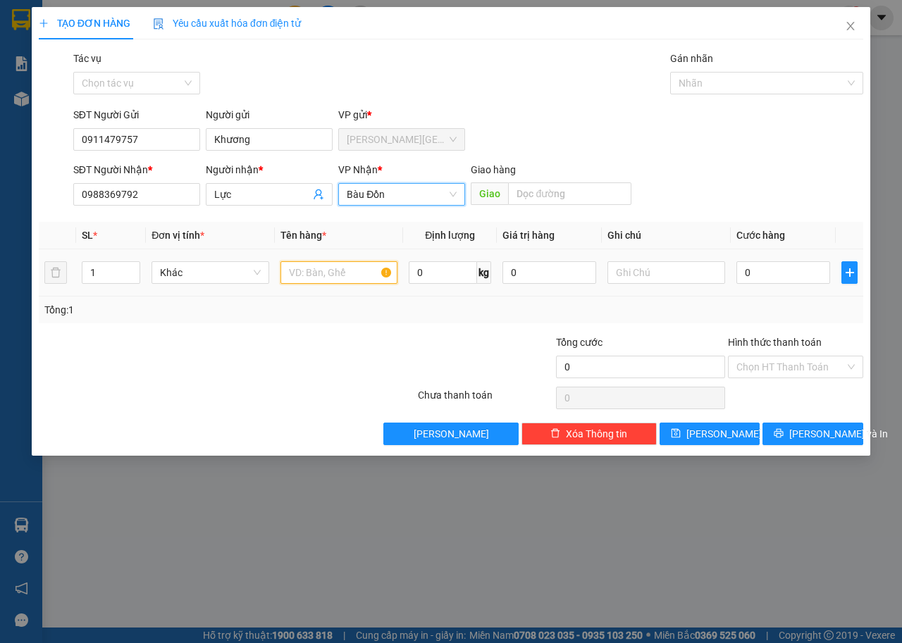
click at [337, 276] on input "text" at bounding box center [339, 272] width 118 height 23
type input "2 thùng đồ"
click at [102, 266] on input "1" at bounding box center [111, 272] width 58 height 21
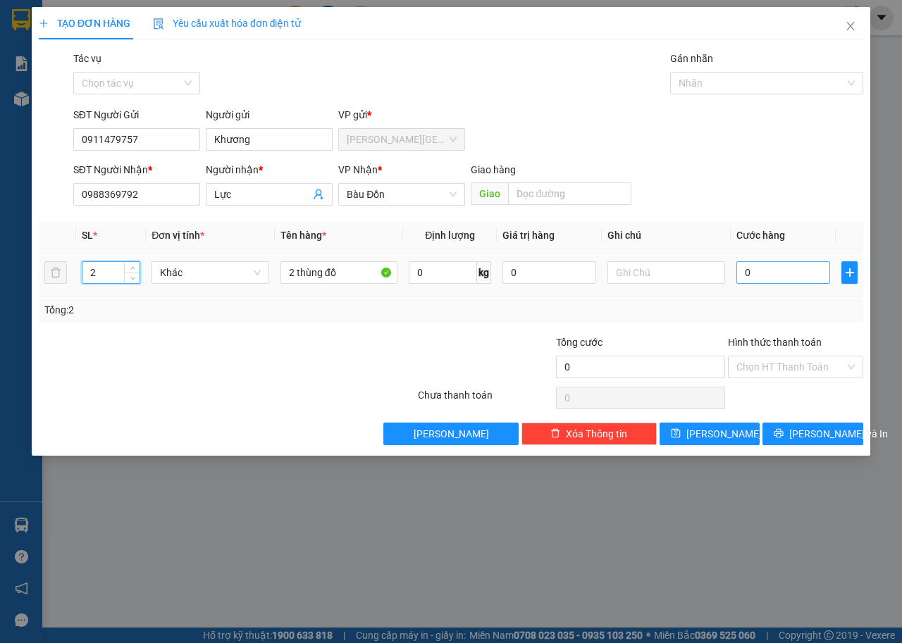
type input "2"
click at [766, 271] on input "0" at bounding box center [783, 272] width 94 height 23
type input "5"
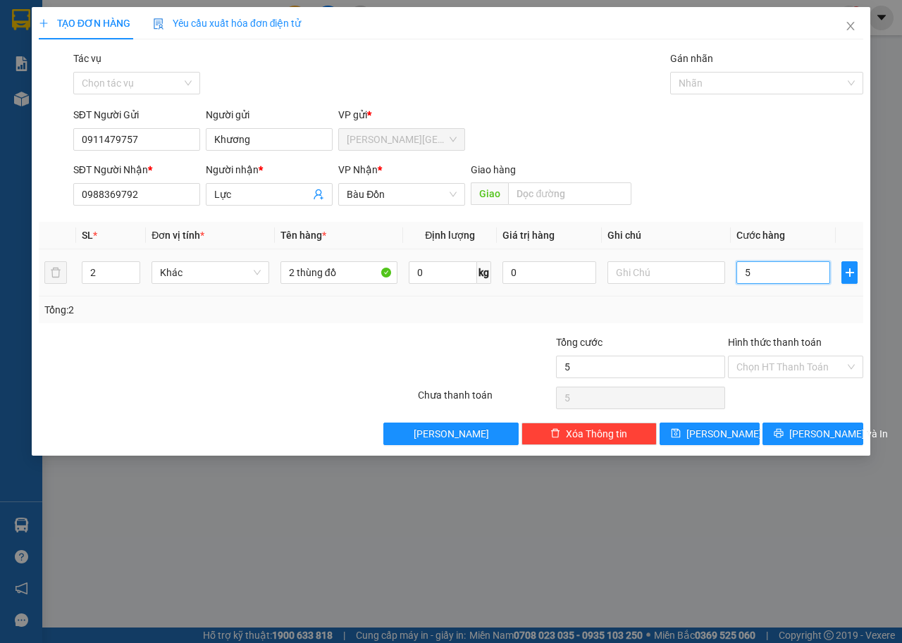
type input "50"
type input "500"
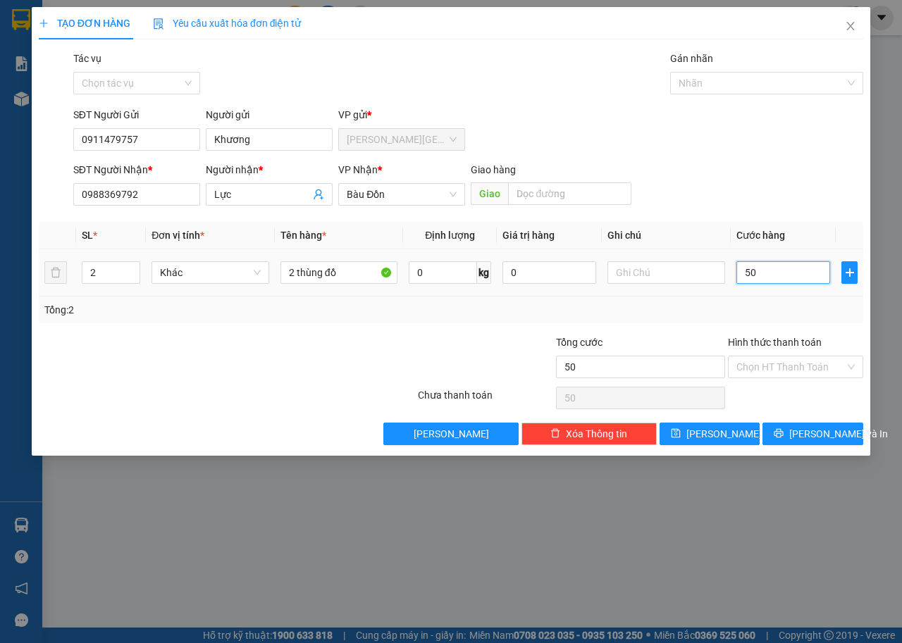
type input "500"
type input "5.000"
type input "50.000"
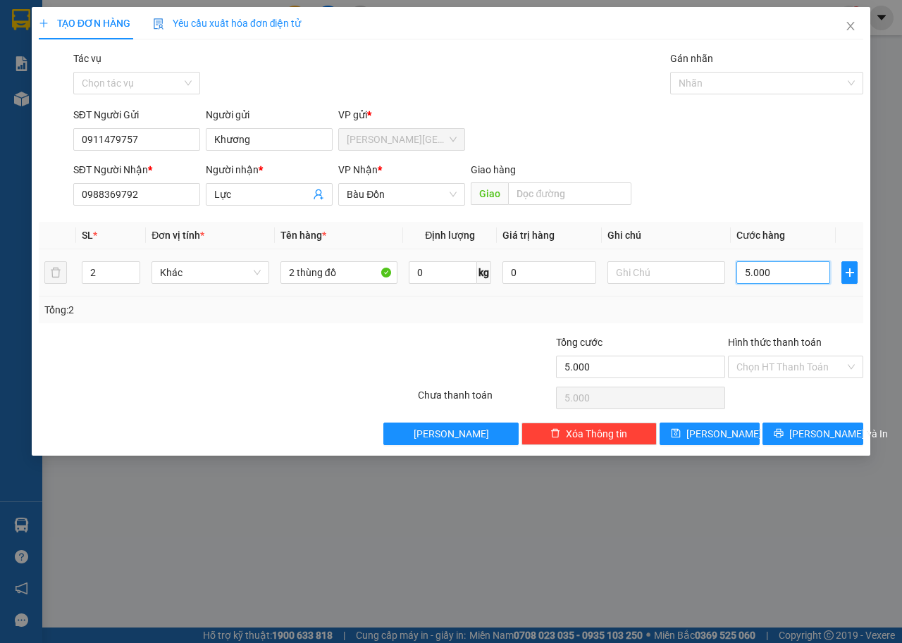
type input "50.000"
click at [750, 364] on input "Hình thức thanh toán" at bounding box center [790, 367] width 109 height 21
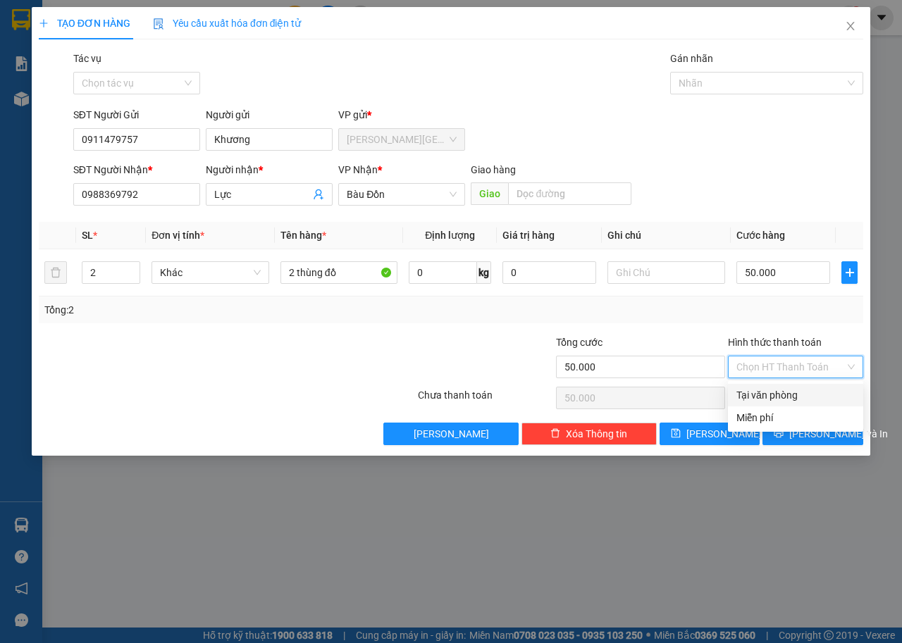
click at [753, 397] on div "Tại văn phòng" at bounding box center [795, 396] width 118 height 16
type input "0"
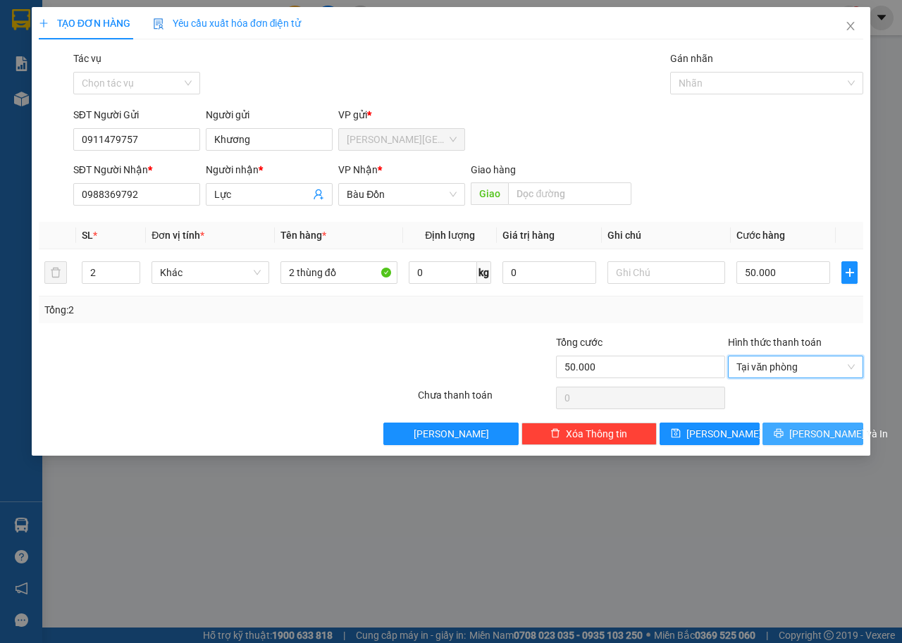
click at [803, 434] on span "[PERSON_NAME] và In" at bounding box center [838, 434] width 99 height 16
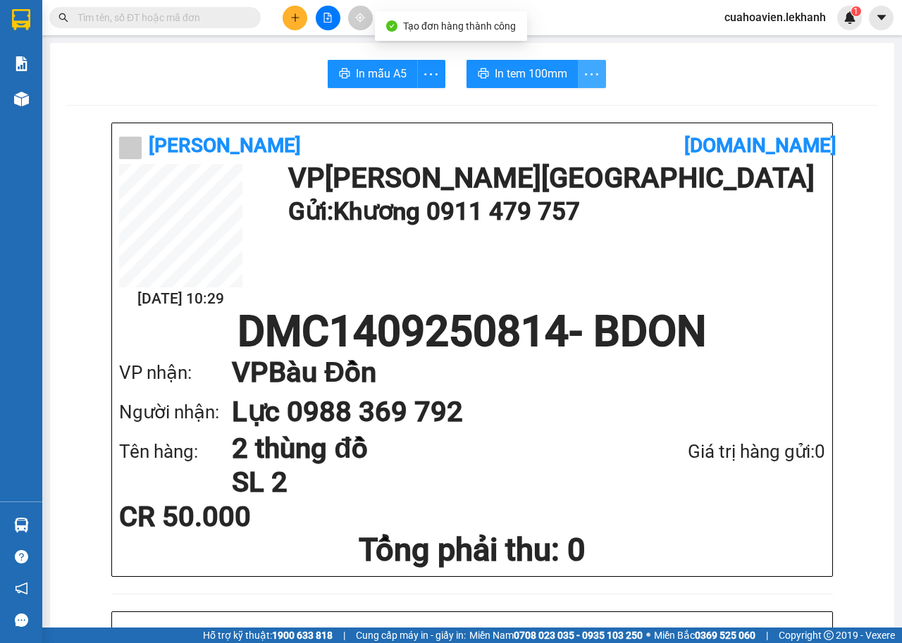
click at [591, 68] on icon "more" at bounding box center [592, 75] width 18 height 18
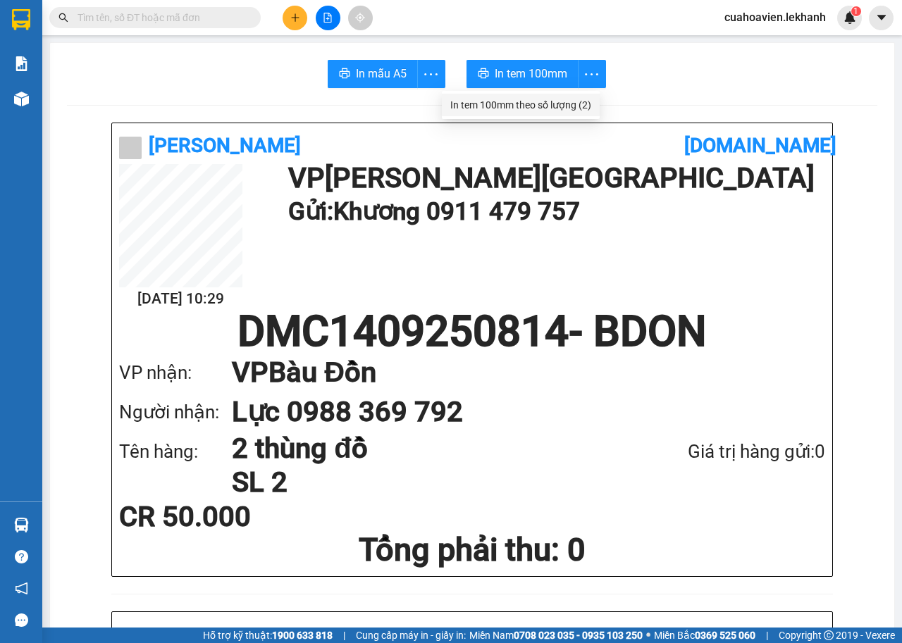
click at [569, 109] on div "In tem 100mm theo số lượng (2)" at bounding box center [520, 105] width 141 height 16
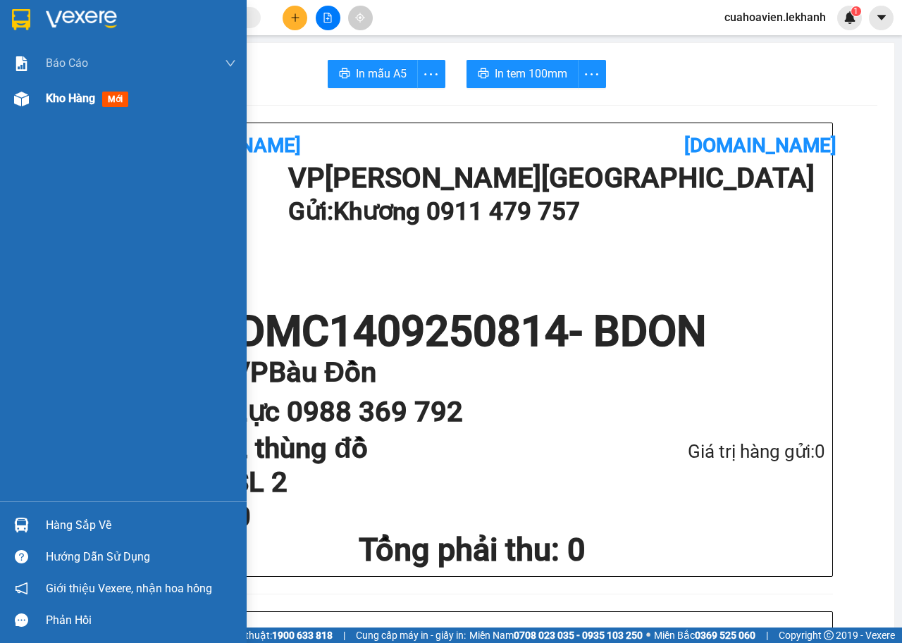
click at [73, 97] on span "Kho hàng" at bounding box center [70, 98] width 49 height 13
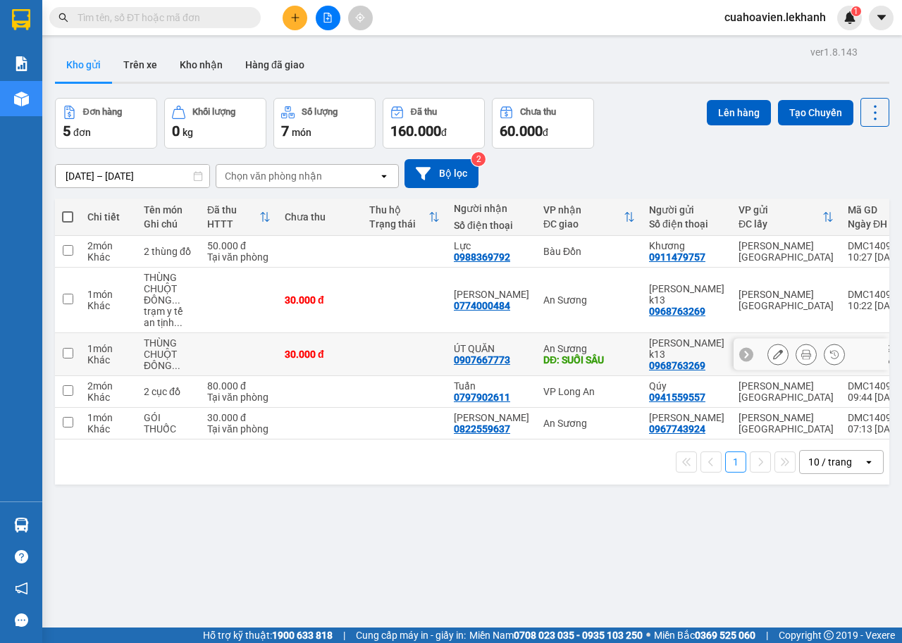
click at [70, 352] on input "checkbox" at bounding box center [68, 353] width 11 height 11
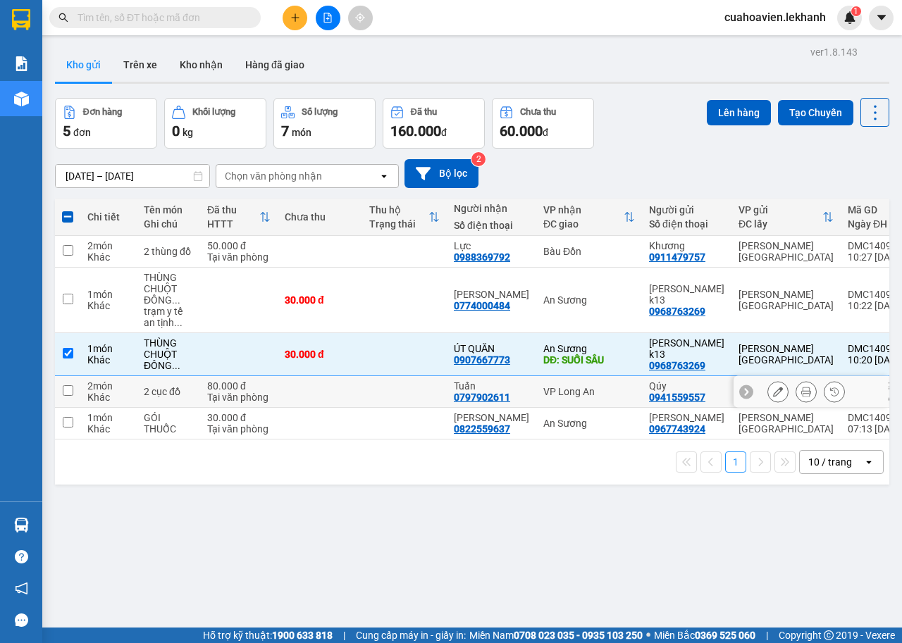
scroll to position [65, 0]
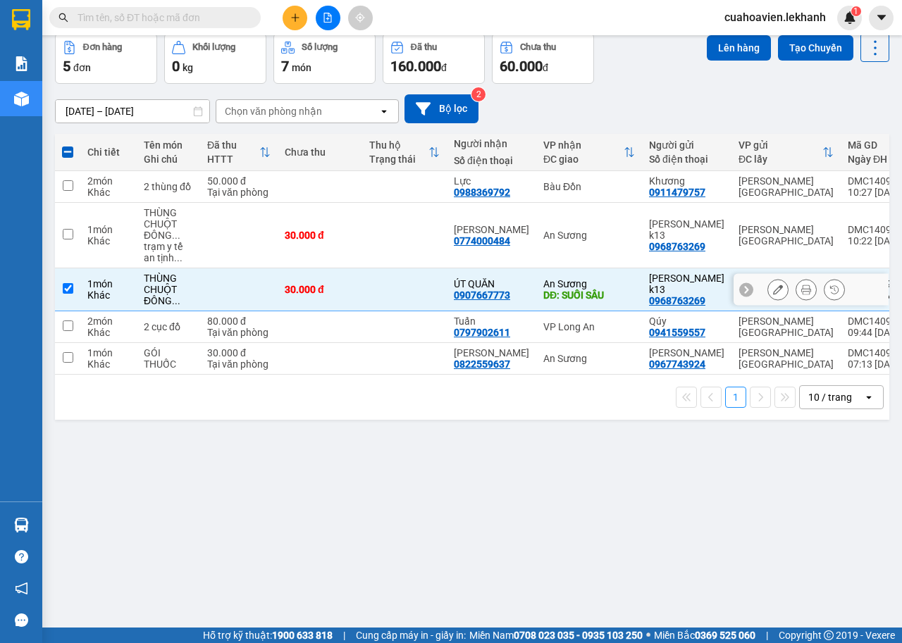
click at [69, 287] on input "checkbox" at bounding box center [68, 288] width 11 height 11
checkbox input "false"
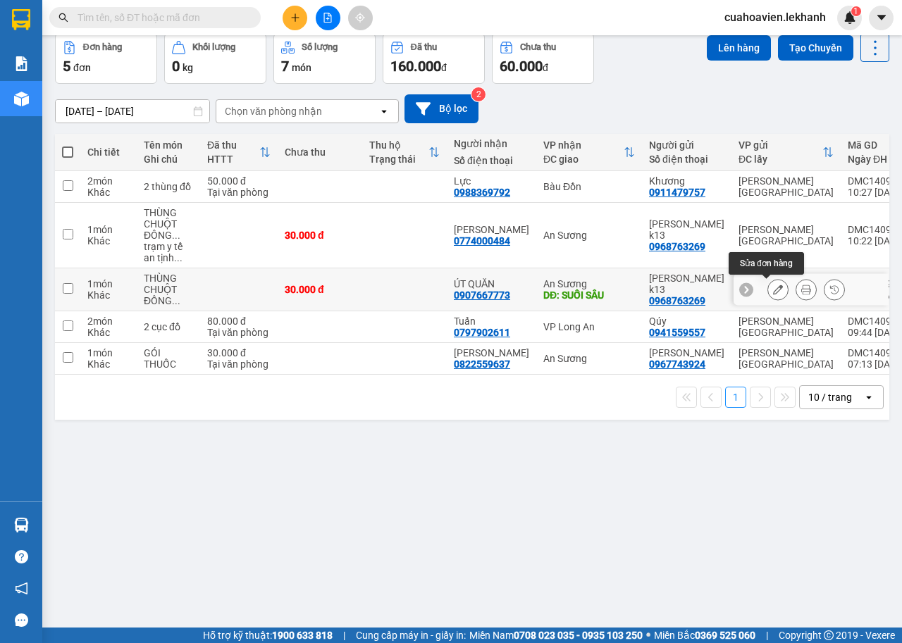
click at [773, 290] on icon at bounding box center [778, 290] width 10 height 10
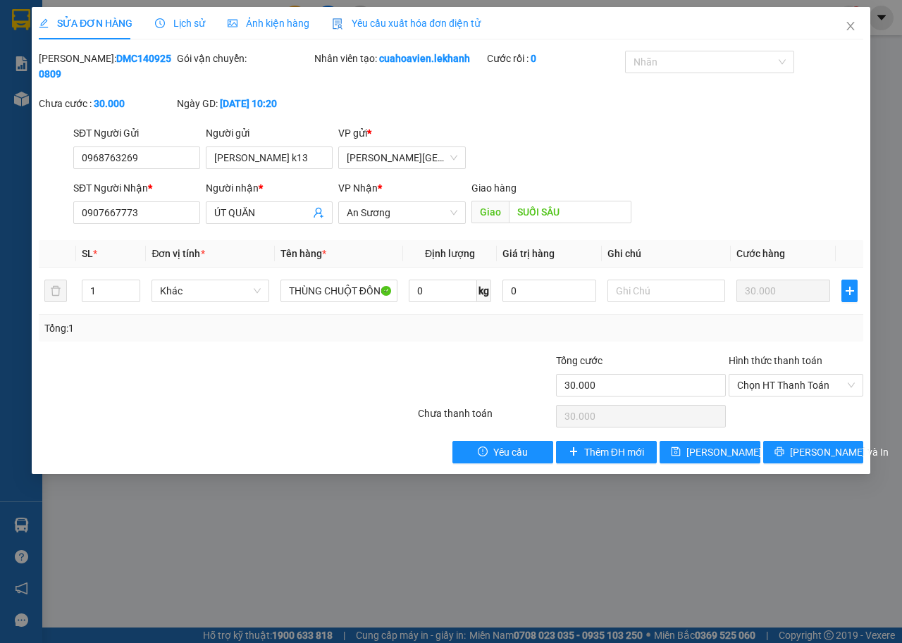
type input "0968763269"
type input "[PERSON_NAME] k13"
type input "0907667773"
type input "ÚT QUĂN"
type input "SUỐI SÂU"
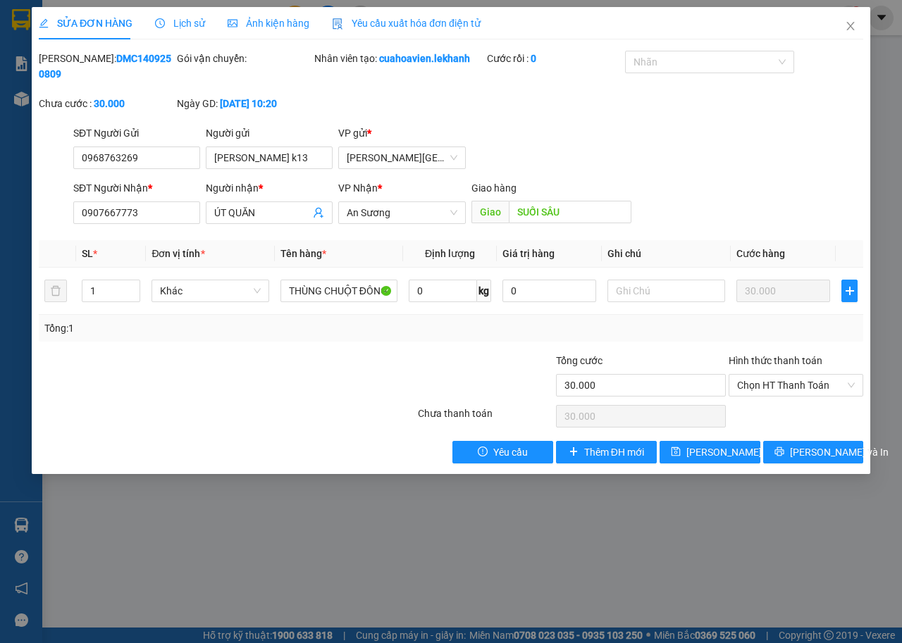
type input "30.000"
click at [848, 30] on icon "close" at bounding box center [850, 25] width 11 height 11
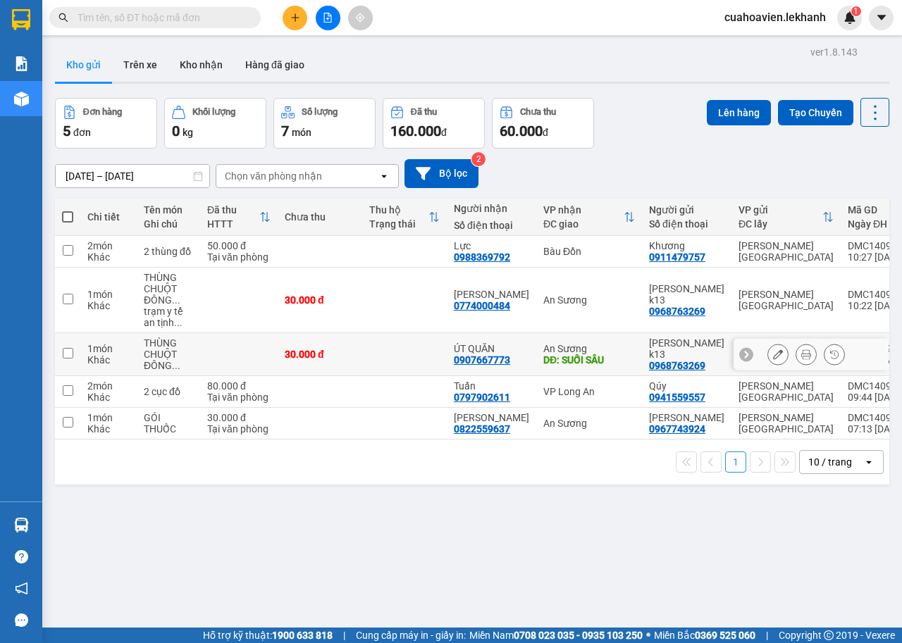
click at [66, 352] on input "checkbox" at bounding box center [68, 353] width 11 height 11
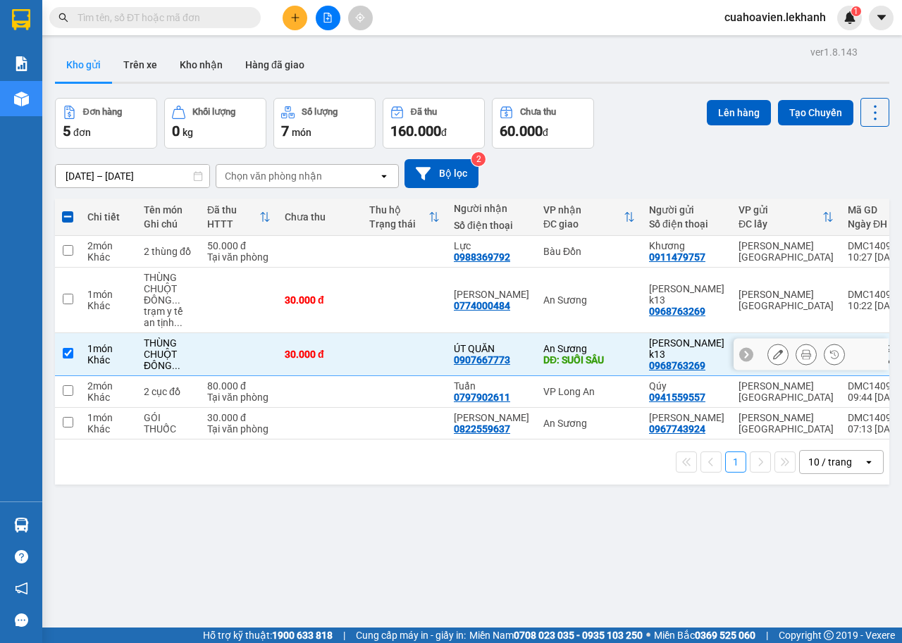
click at [66, 352] on input "checkbox" at bounding box center [68, 353] width 11 height 11
checkbox input "false"
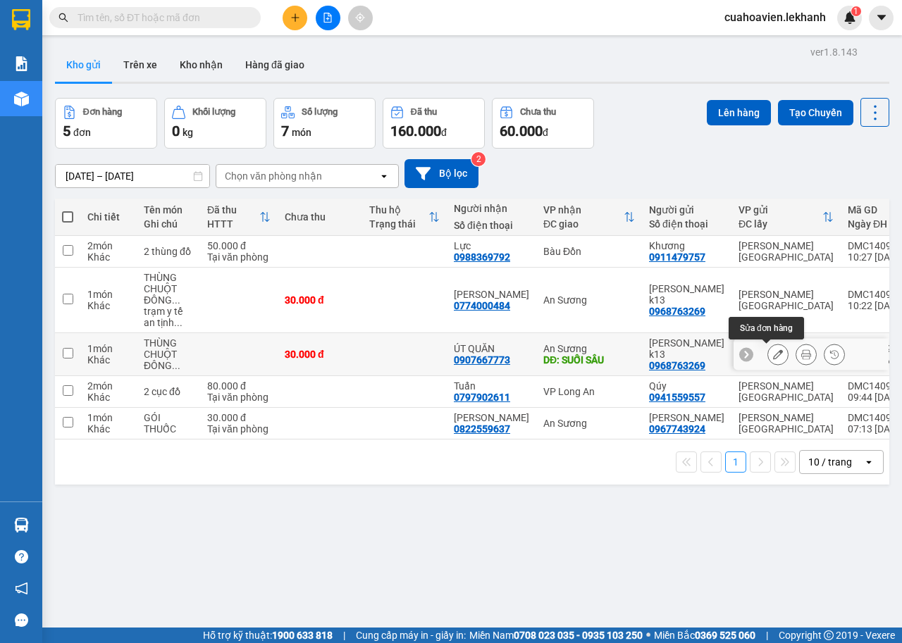
click at [773, 353] on icon at bounding box center [778, 355] width 10 height 10
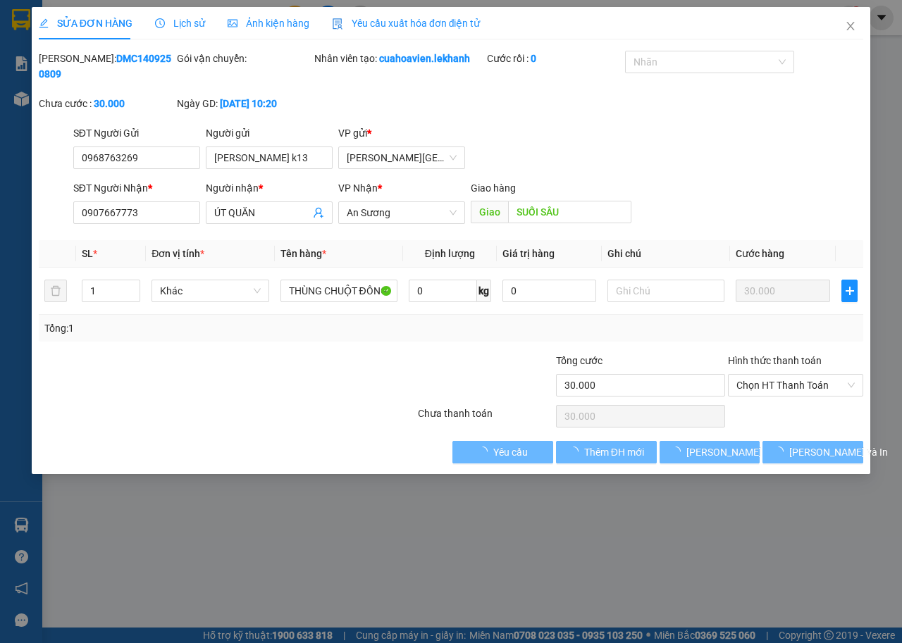
type input "0968763269"
type input "[PERSON_NAME] k13"
type input "0907667773"
type input "ÚT QUĂN"
type input "SUỐI SÂU"
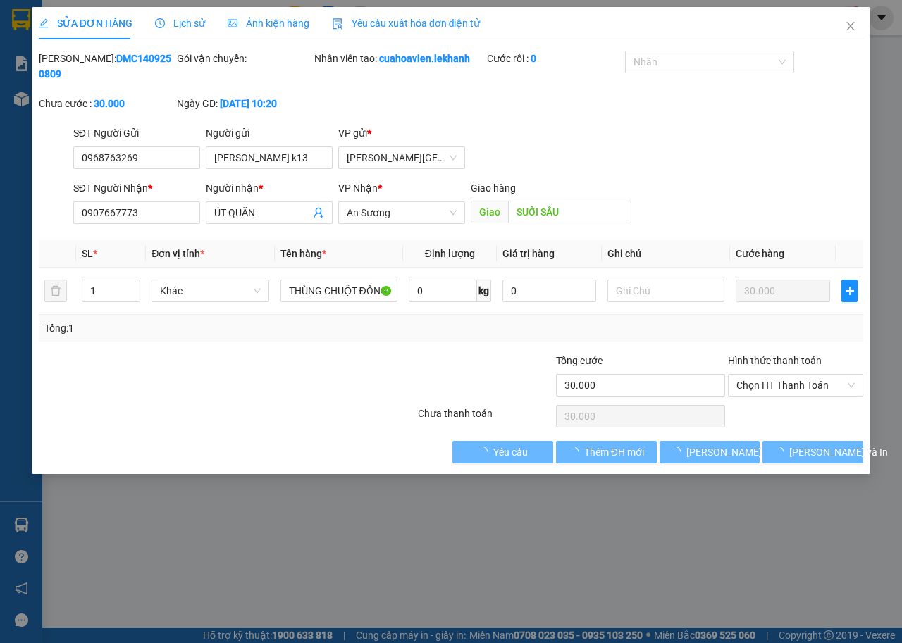
type input "30.000"
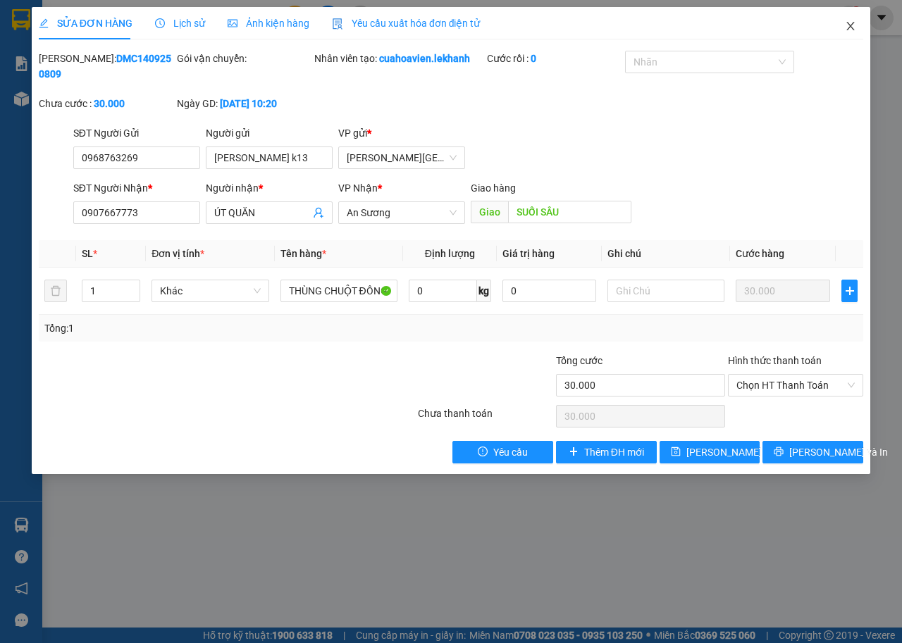
click at [851, 25] on icon "close" at bounding box center [850, 25] width 11 height 11
